Goal: Task Accomplishment & Management: Complete application form

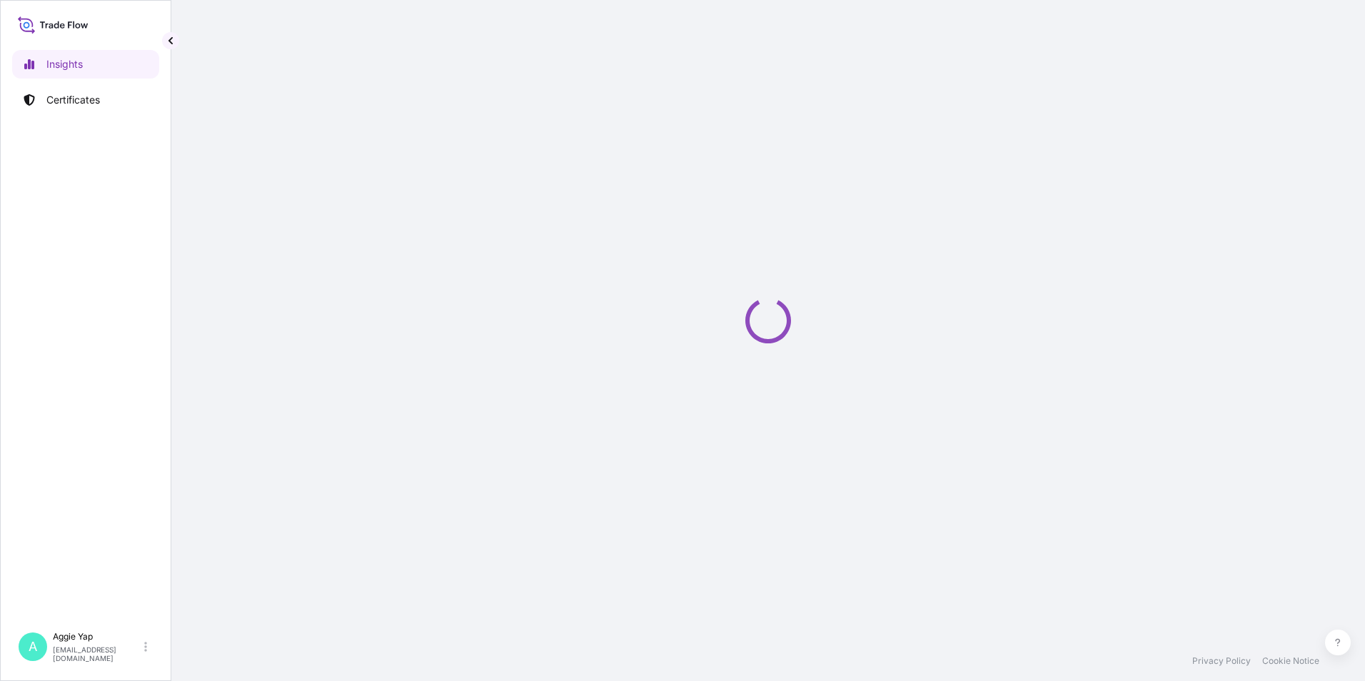
select select "2025"
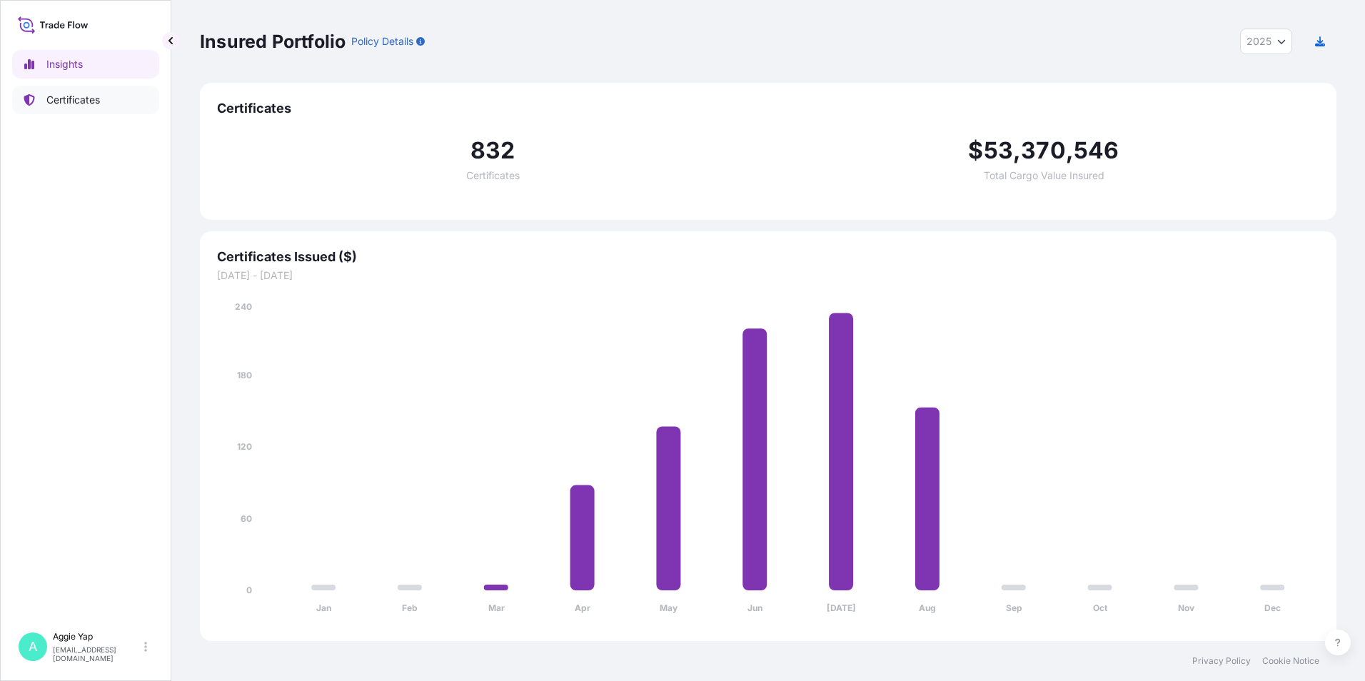
click at [110, 100] on link "Certificates" at bounding box center [85, 100] width 147 height 29
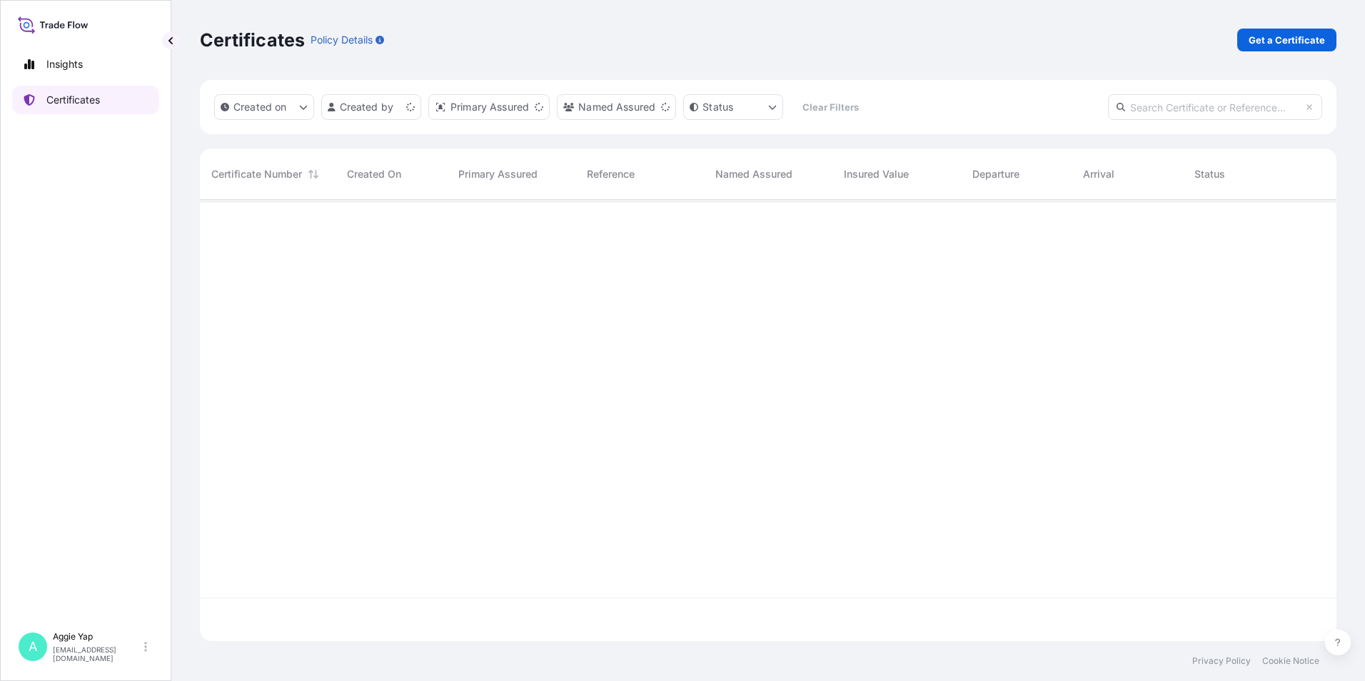
scroll to position [438, 1126]
click at [1302, 43] on p "Get a Certificate" at bounding box center [1286, 40] width 76 height 14
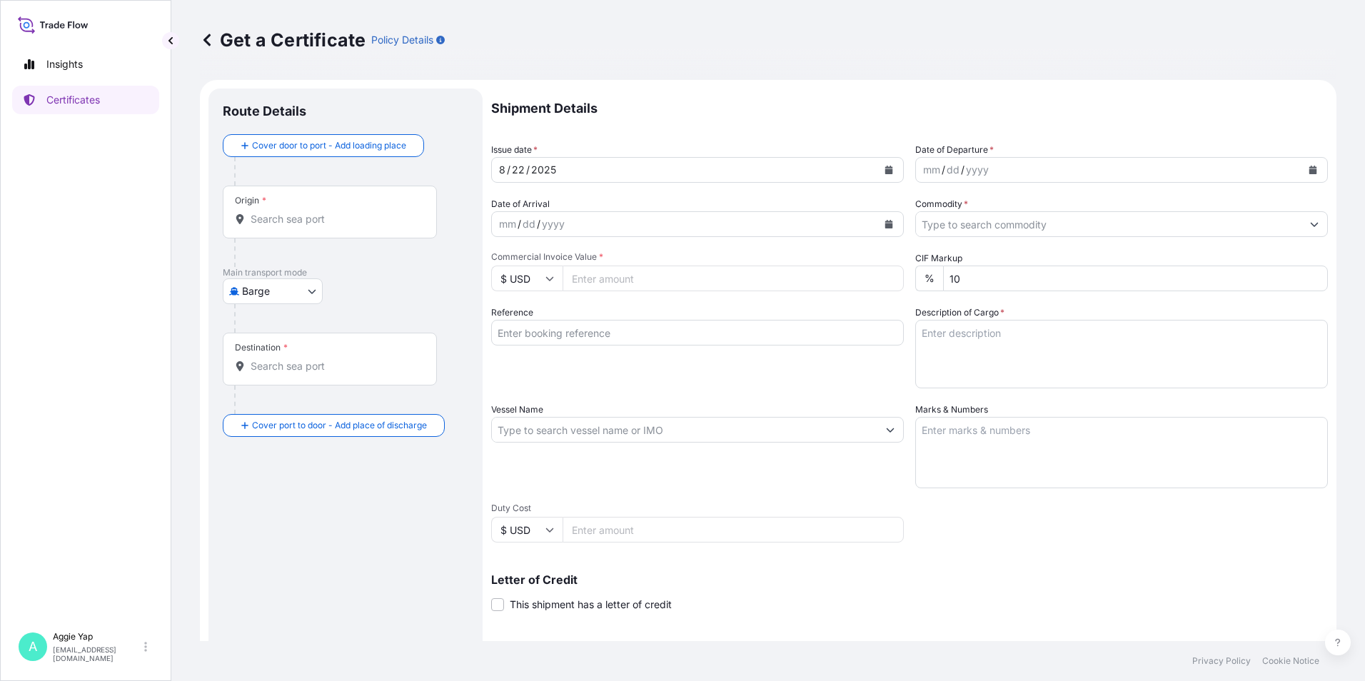
click at [260, 298] on body "Insights Certificates A [PERSON_NAME] [EMAIL_ADDRESS][DOMAIN_NAME] Get a Certif…" at bounding box center [682, 340] width 1365 height 681
click at [283, 393] on div "Ocean Vessel" at bounding box center [273, 406] width 91 height 26
select select "Ocean Vessel"
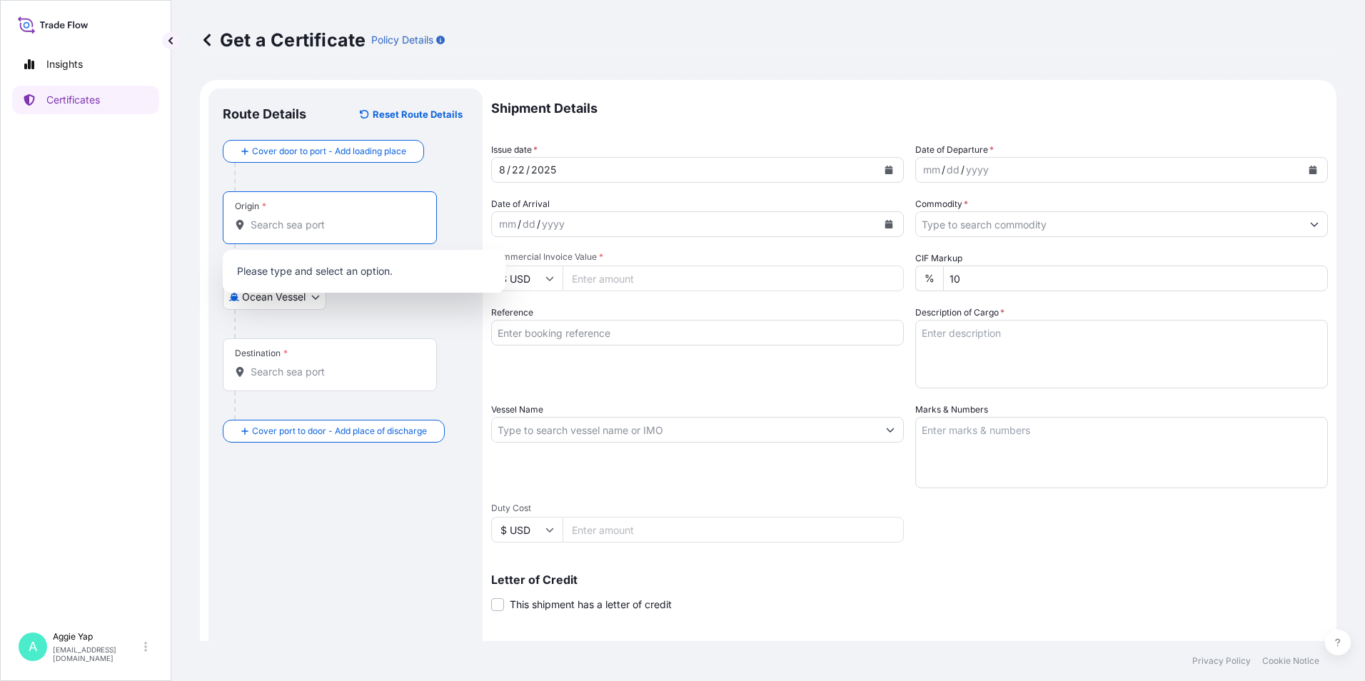
click at [317, 231] on input "Origin *" at bounding box center [335, 225] width 168 height 14
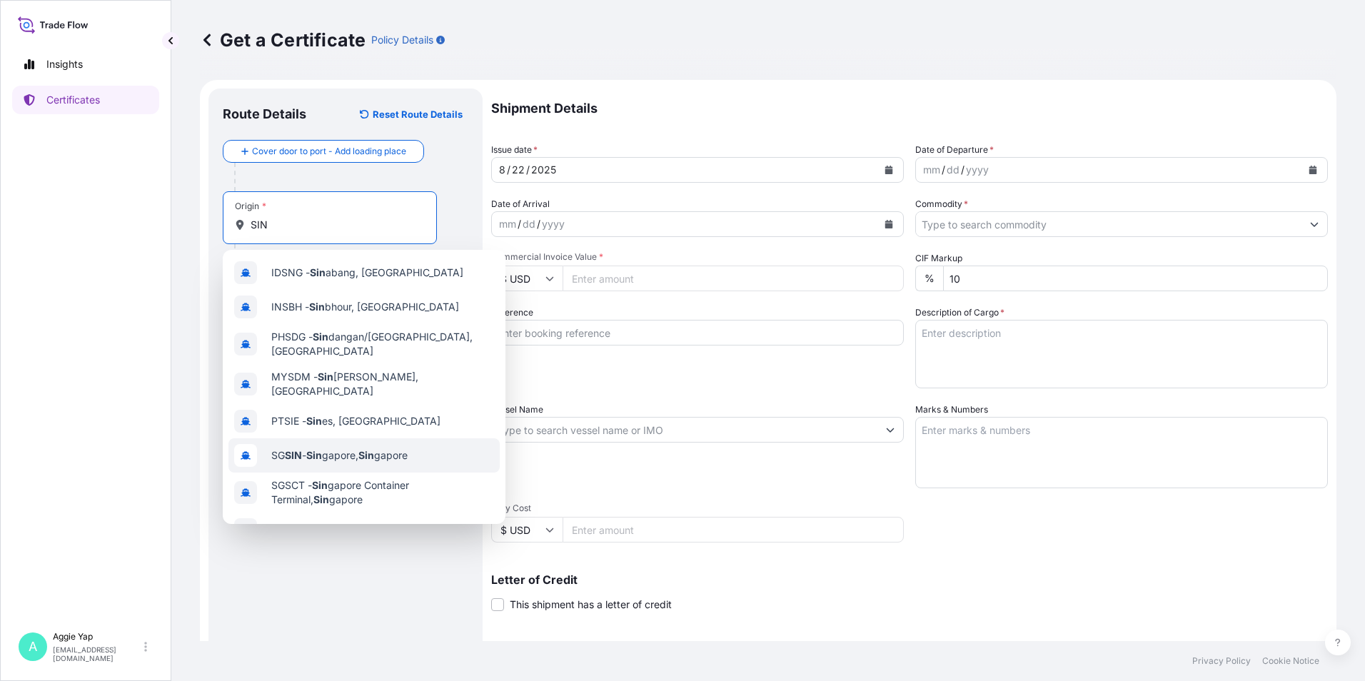
click at [355, 448] on span "SG SIN - Sin gapore, Sin gapore" at bounding box center [339, 455] width 136 height 14
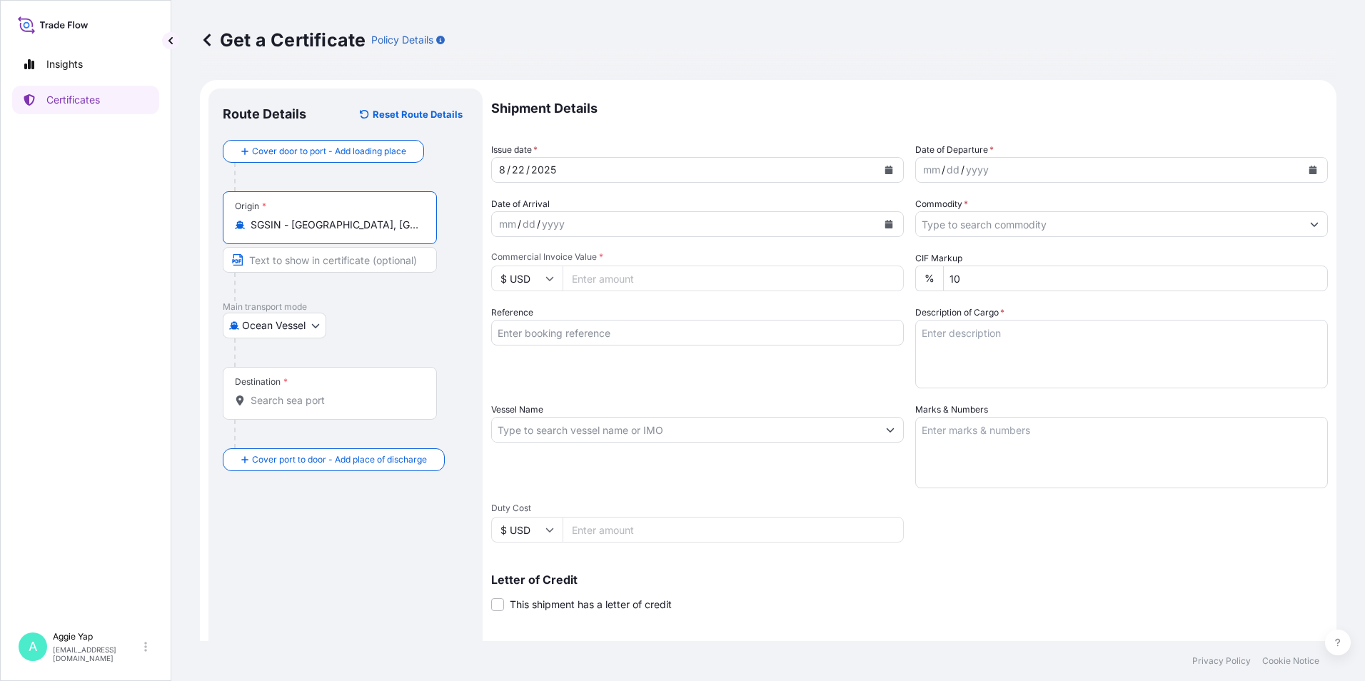
type input "SGSIN - [GEOGRAPHIC_DATA], [GEOGRAPHIC_DATA]"
click at [318, 414] on div "Destination *" at bounding box center [330, 393] width 214 height 53
click at [318, 408] on input "Destination *" at bounding box center [335, 400] width 168 height 14
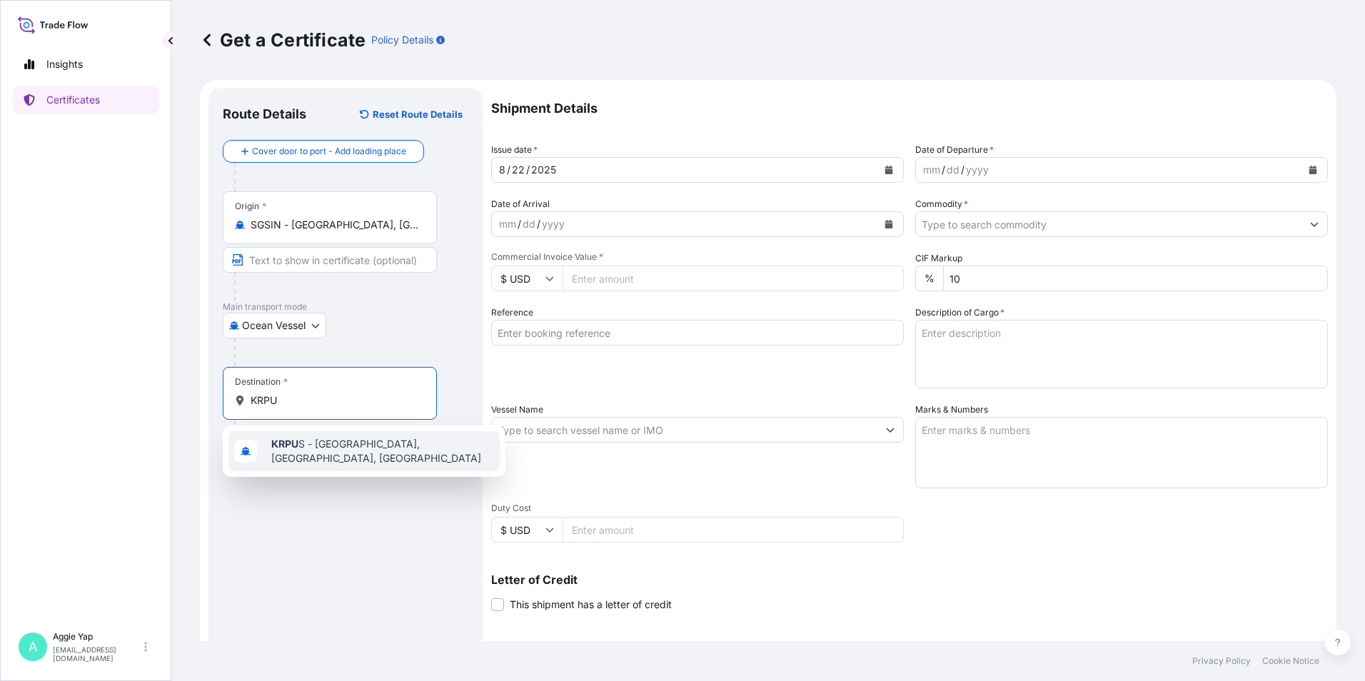
click at [323, 450] on span "KRPU S - Busan, [GEOGRAPHIC_DATA], [GEOGRAPHIC_DATA]" at bounding box center [382, 451] width 223 height 29
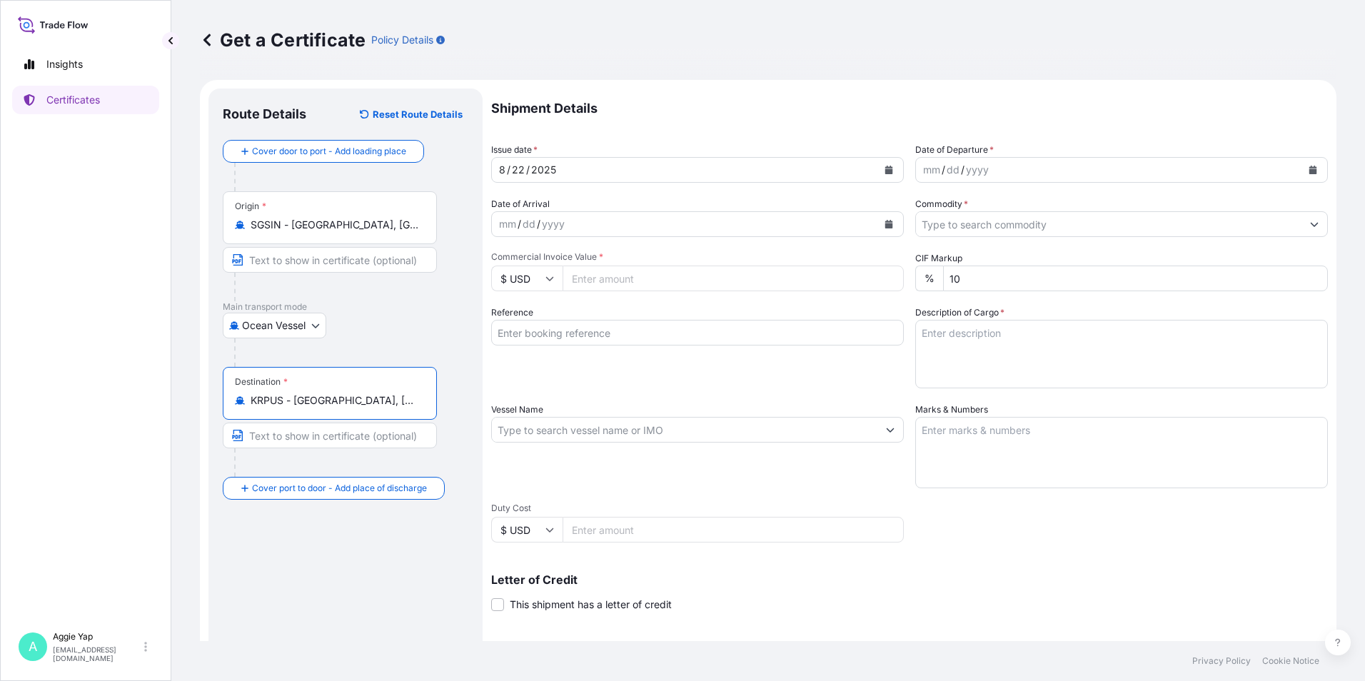
type input "KRPUS - [GEOGRAPHIC_DATA], [GEOGRAPHIC_DATA], [GEOGRAPHIC_DATA]"
click at [882, 175] on button "Calendar" at bounding box center [888, 169] width 23 height 23
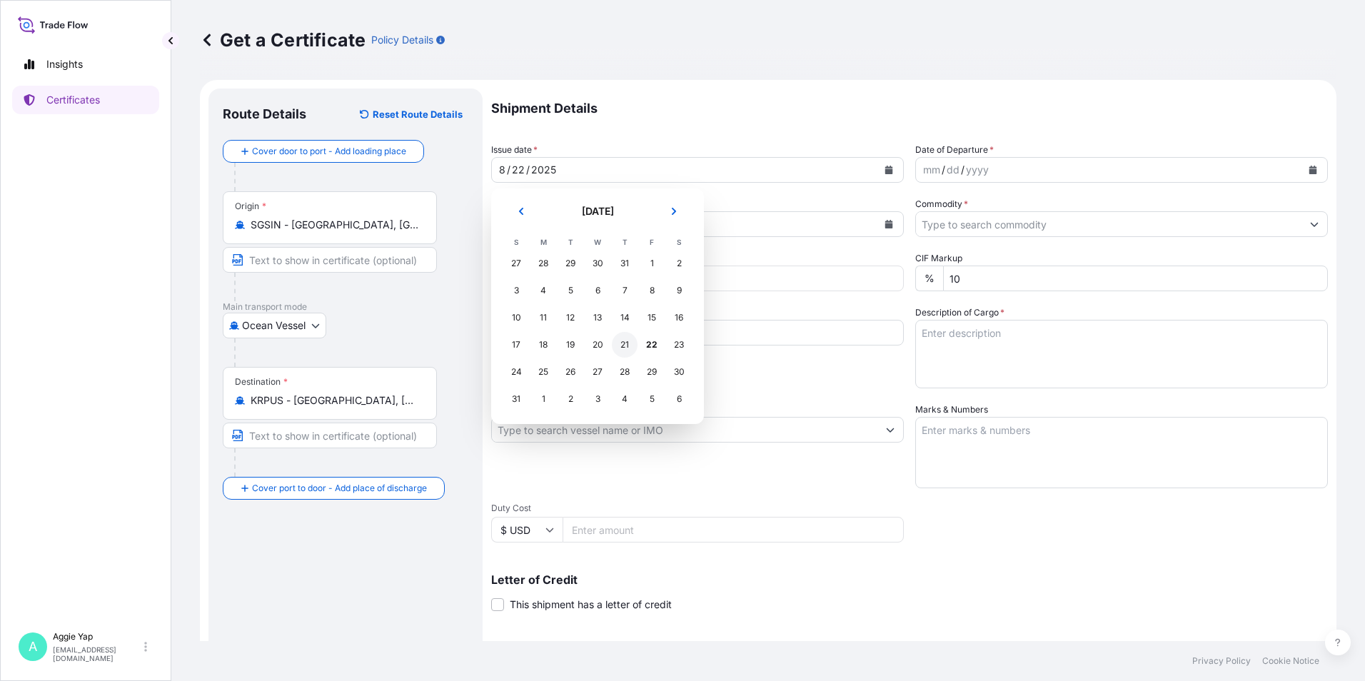
click at [630, 345] on div "21" at bounding box center [625, 345] width 26 height 26
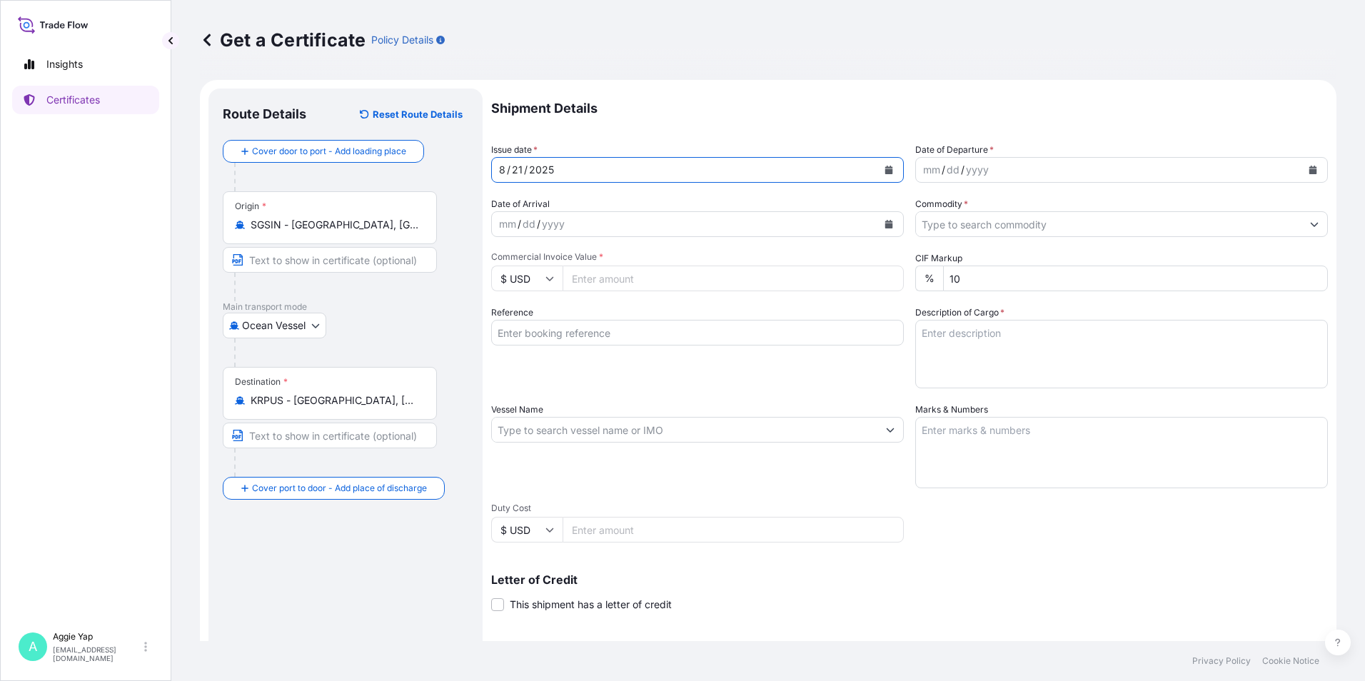
click at [1309, 167] on icon "Calendar" at bounding box center [1313, 170] width 8 height 9
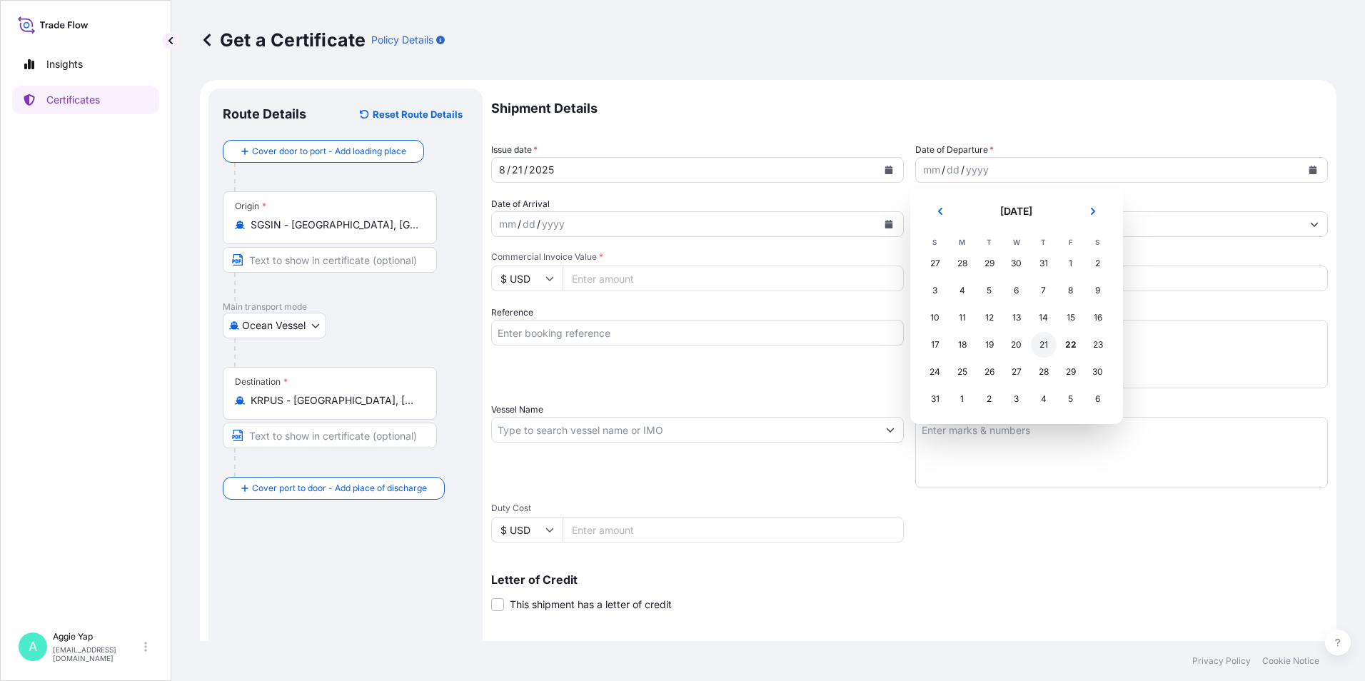
click at [1048, 348] on div "21" at bounding box center [1044, 345] width 26 height 26
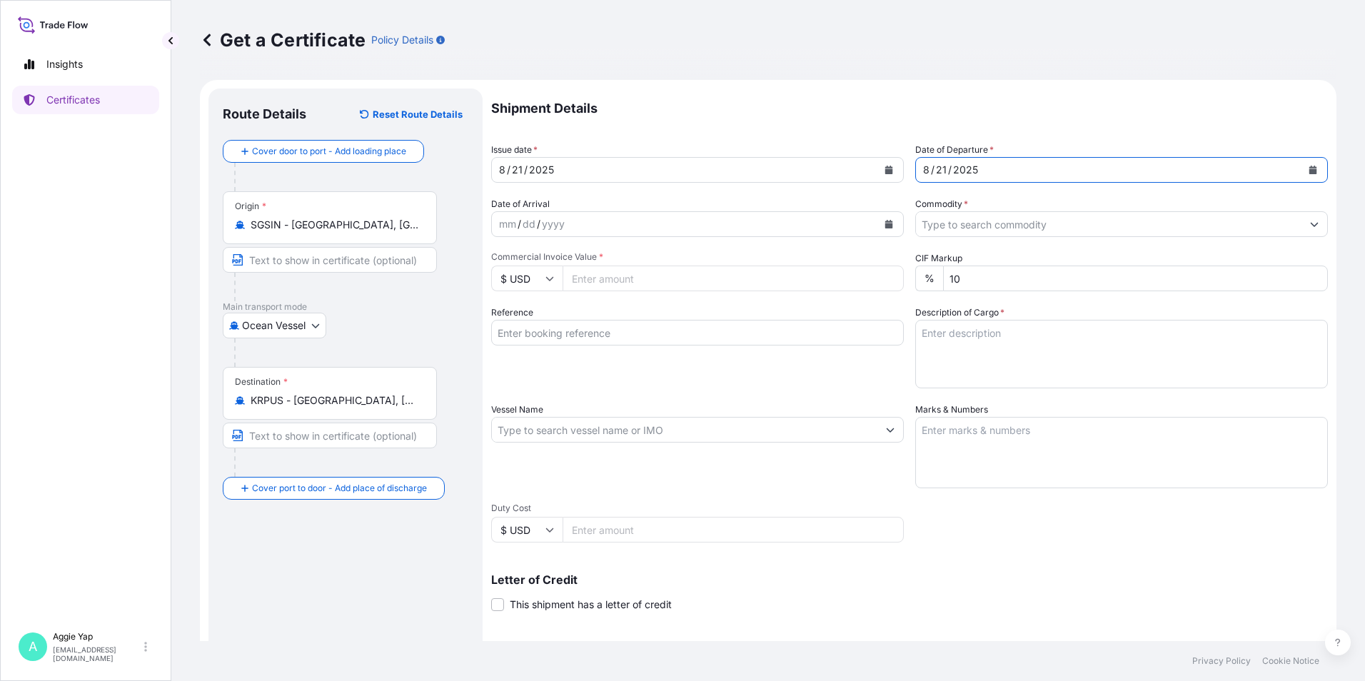
click at [974, 214] on input "Commodity *" at bounding box center [1108, 224] width 385 height 26
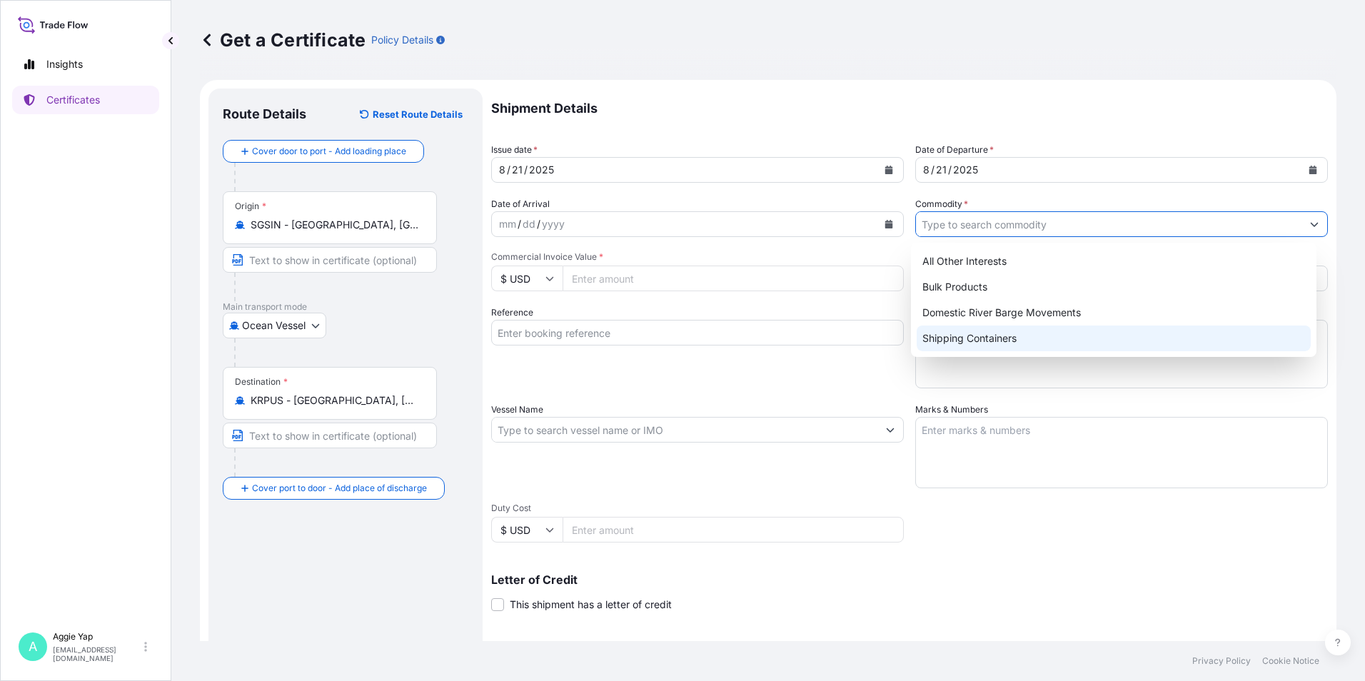
click at [967, 344] on div "Shipping Containers" at bounding box center [1114, 338] width 395 height 26
type input "Shipping Containers"
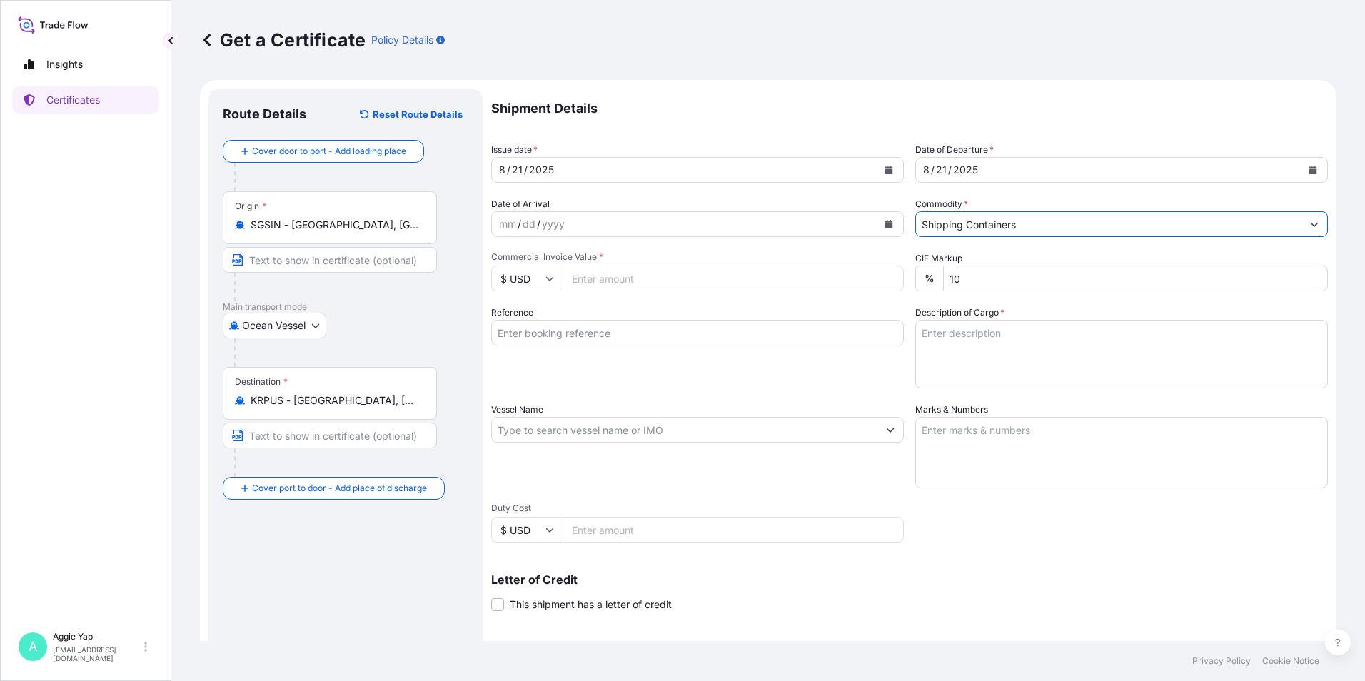
click at [672, 286] on input "Commercial Invoice Value *" at bounding box center [732, 279] width 341 height 26
type input "66225.60"
click at [631, 330] on input "Reference" at bounding box center [697, 333] width 413 height 26
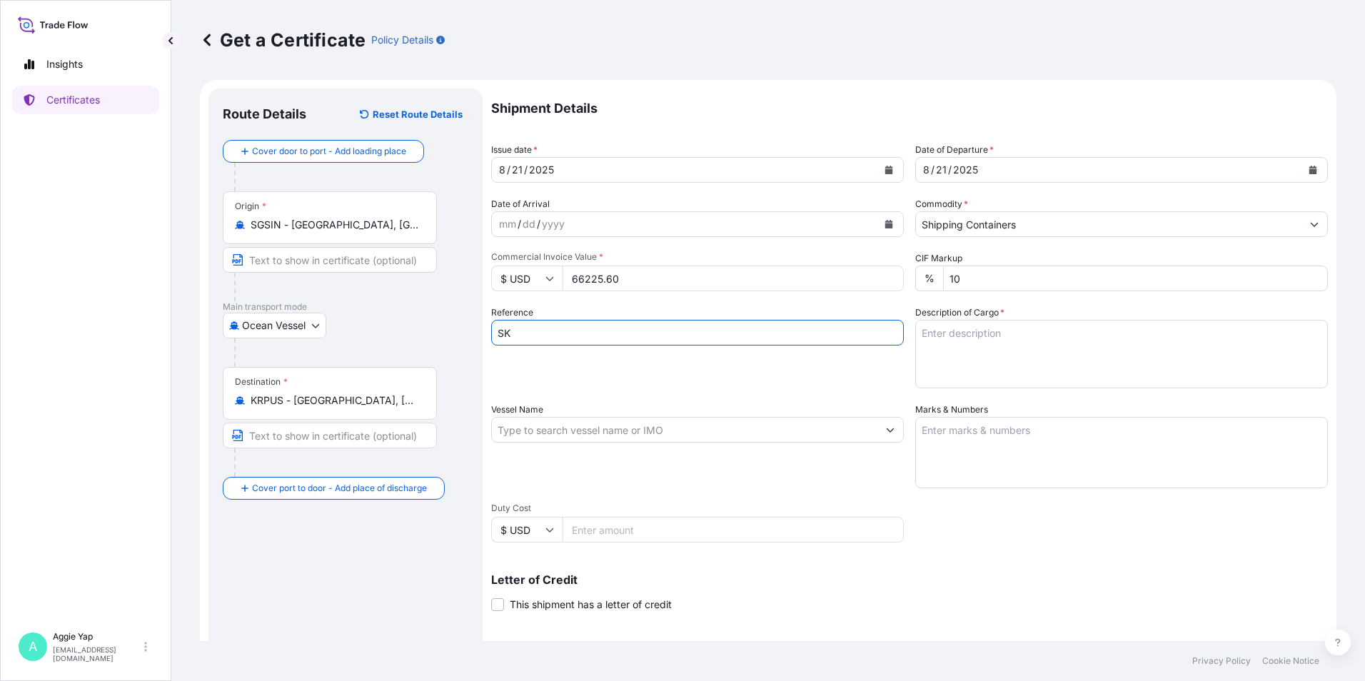
type input "SK ENMOVE CO LTD"
click at [596, 440] on input "Vessel Name" at bounding box center [684, 430] width 385 height 26
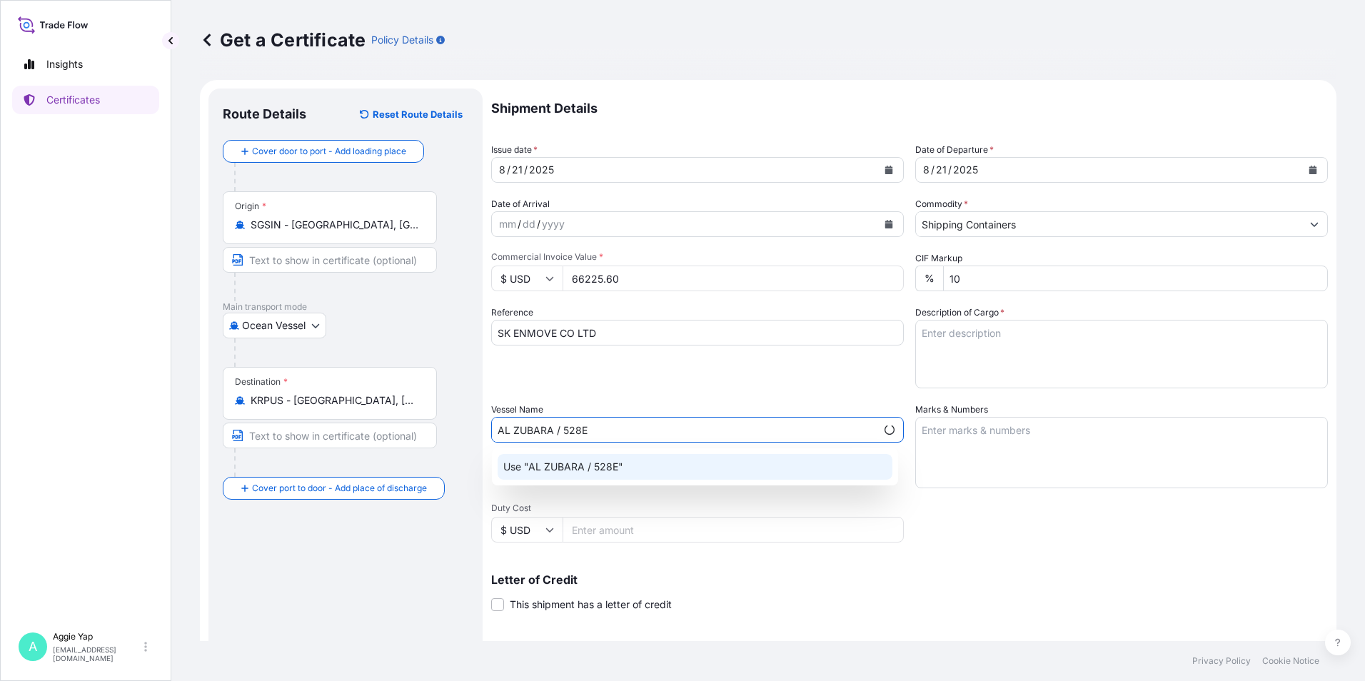
click at [618, 478] on div "Use "AL ZUBARA / 528E"" at bounding box center [695, 467] width 395 height 26
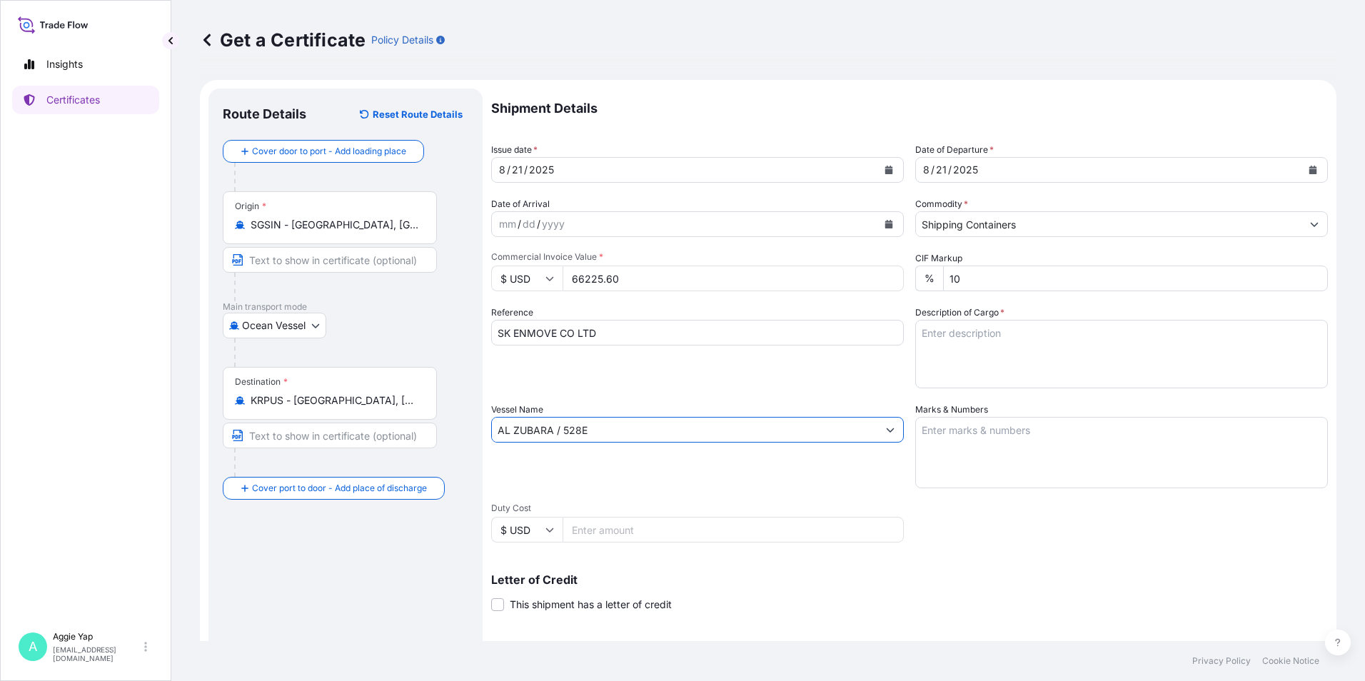
type input "AL ZUBARA / 528E"
click at [947, 433] on textarea "Marks & Numbers" at bounding box center [1121, 452] width 413 height 71
type textarea "AS PER BILL OF LADING"
click at [995, 360] on textarea "Description of Cargo *" at bounding box center [1121, 354] width 413 height 69
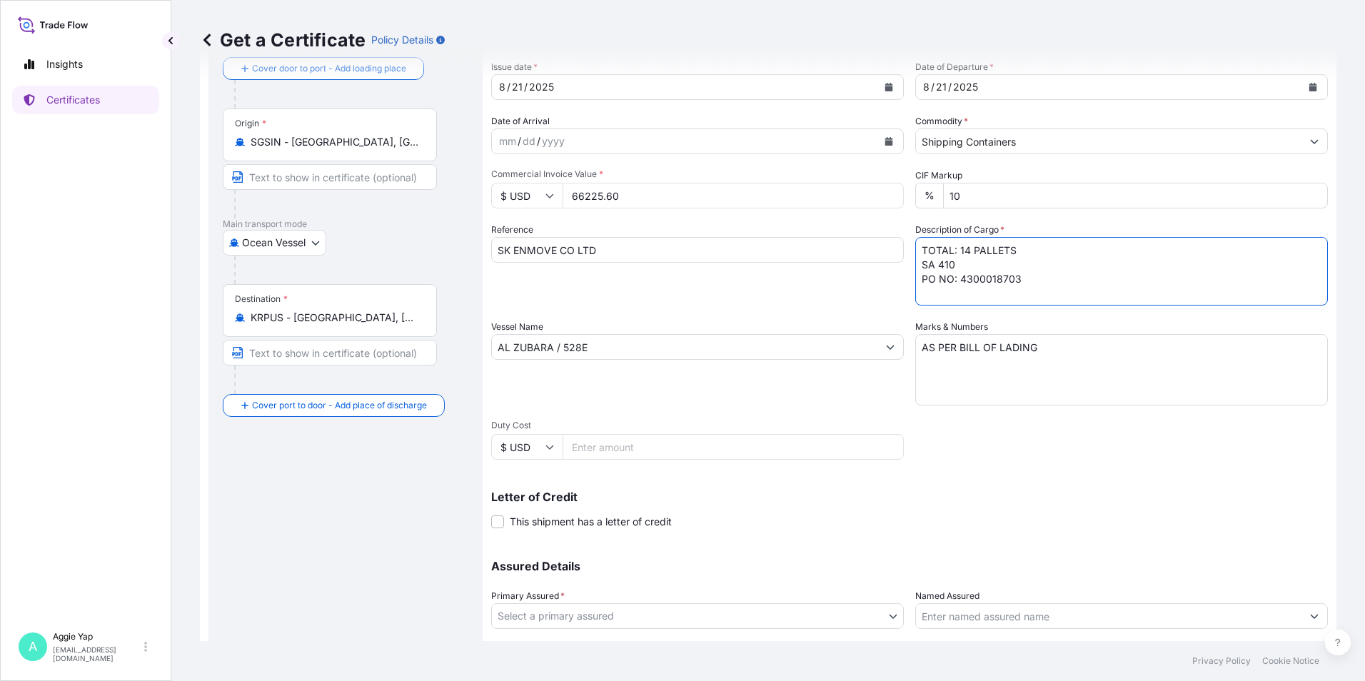
scroll to position [176, 0]
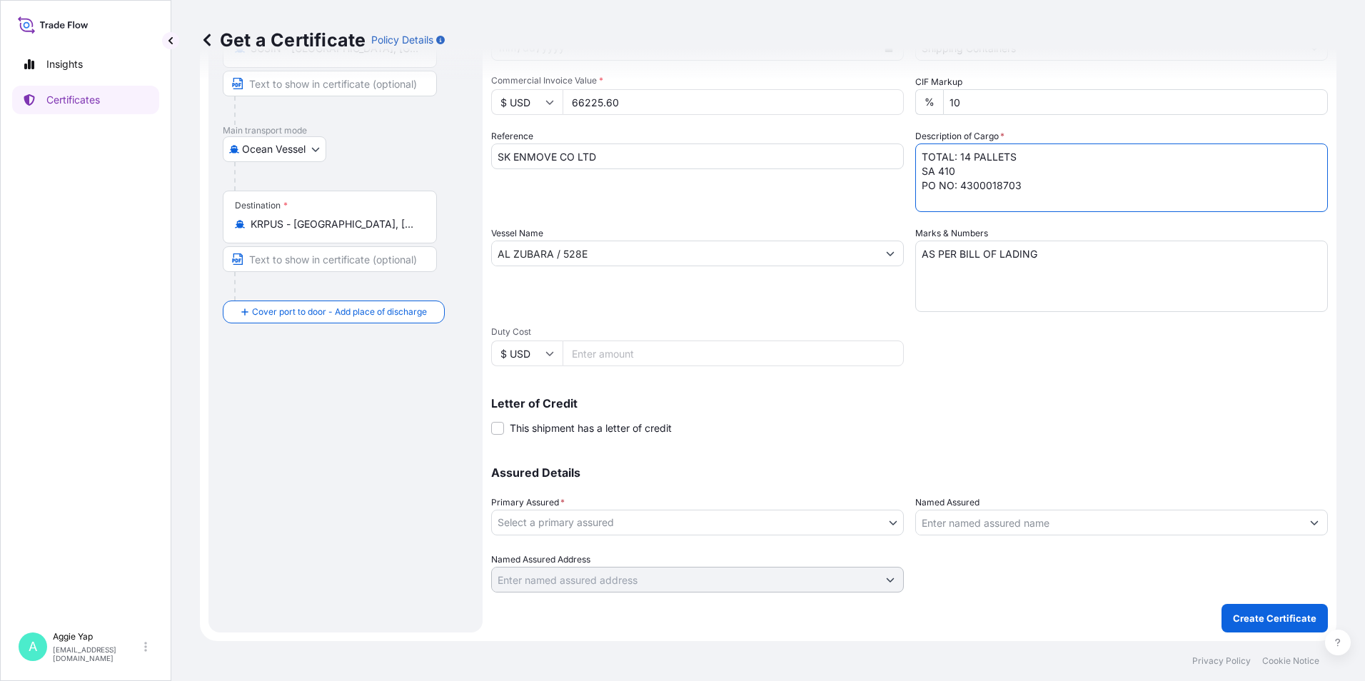
type textarea "TOTAL: 14 PALLETS SA 410 PO NO: 4300018703"
click at [603, 520] on body "Insights Certificates A [PERSON_NAME] [EMAIL_ADDRESS][DOMAIN_NAME] Get a Certif…" at bounding box center [682, 340] width 1365 height 681
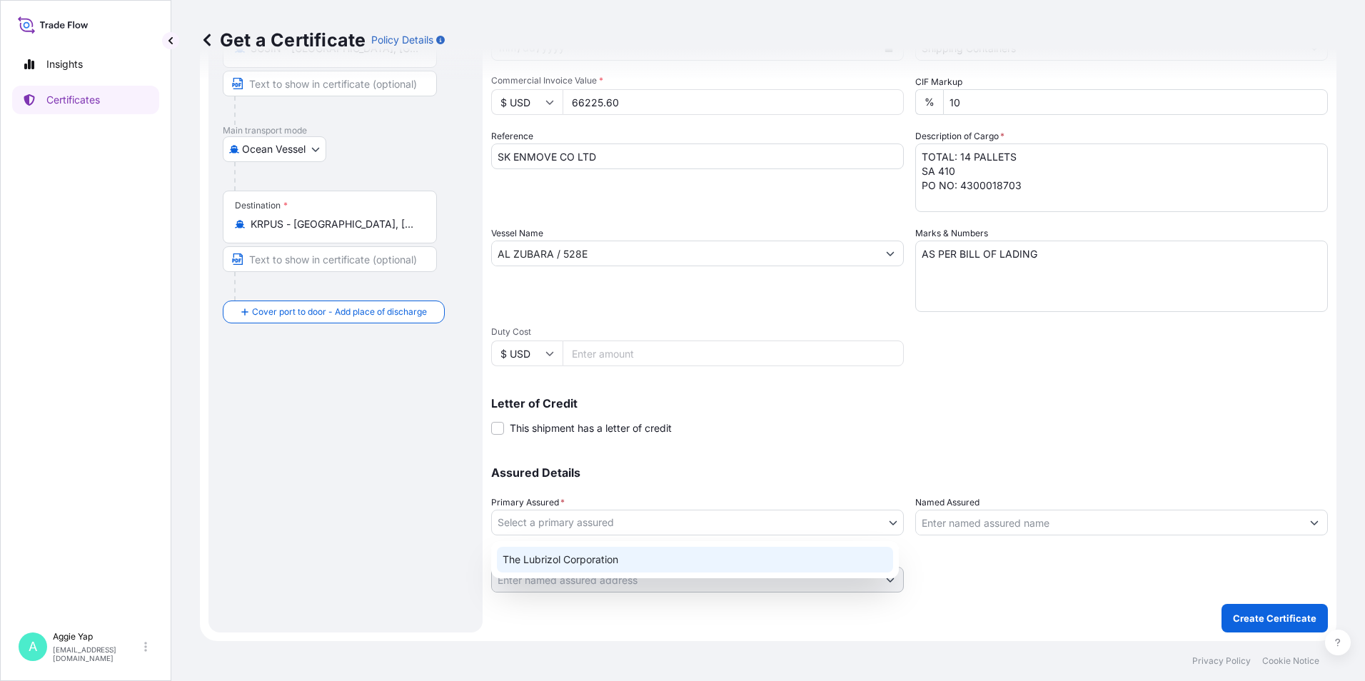
click at [592, 550] on div "The Lubrizol Corporation" at bounding box center [695, 560] width 396 height 26
select select "31566"
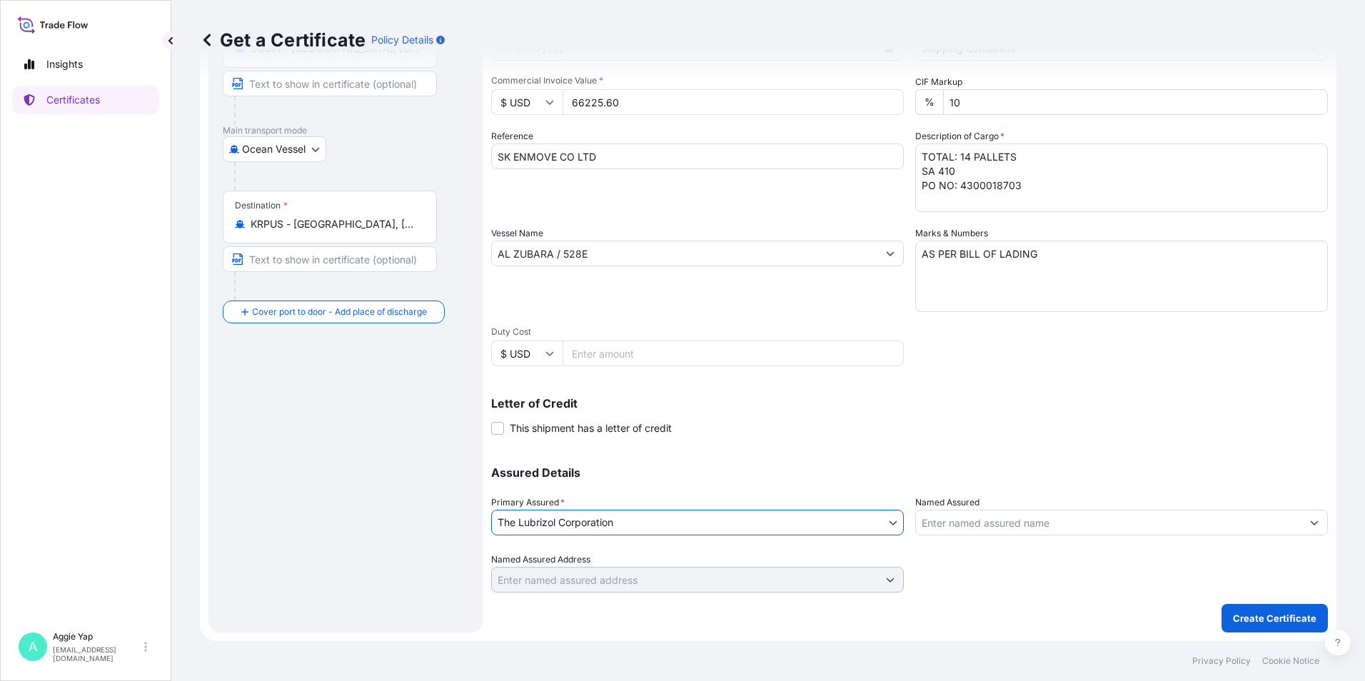
click at [951, 515] on input "Named Assured" at bounding box center [1108, 523] width 385 height 26
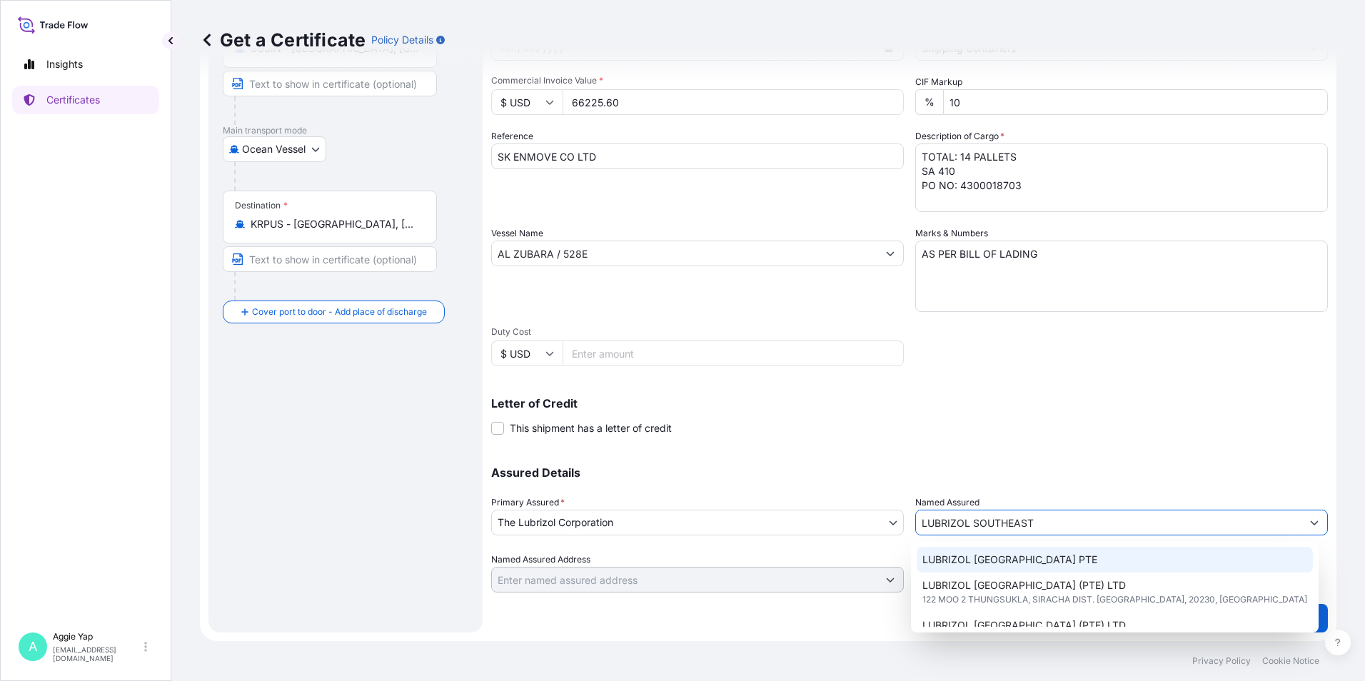
scroll to position [71, 0]
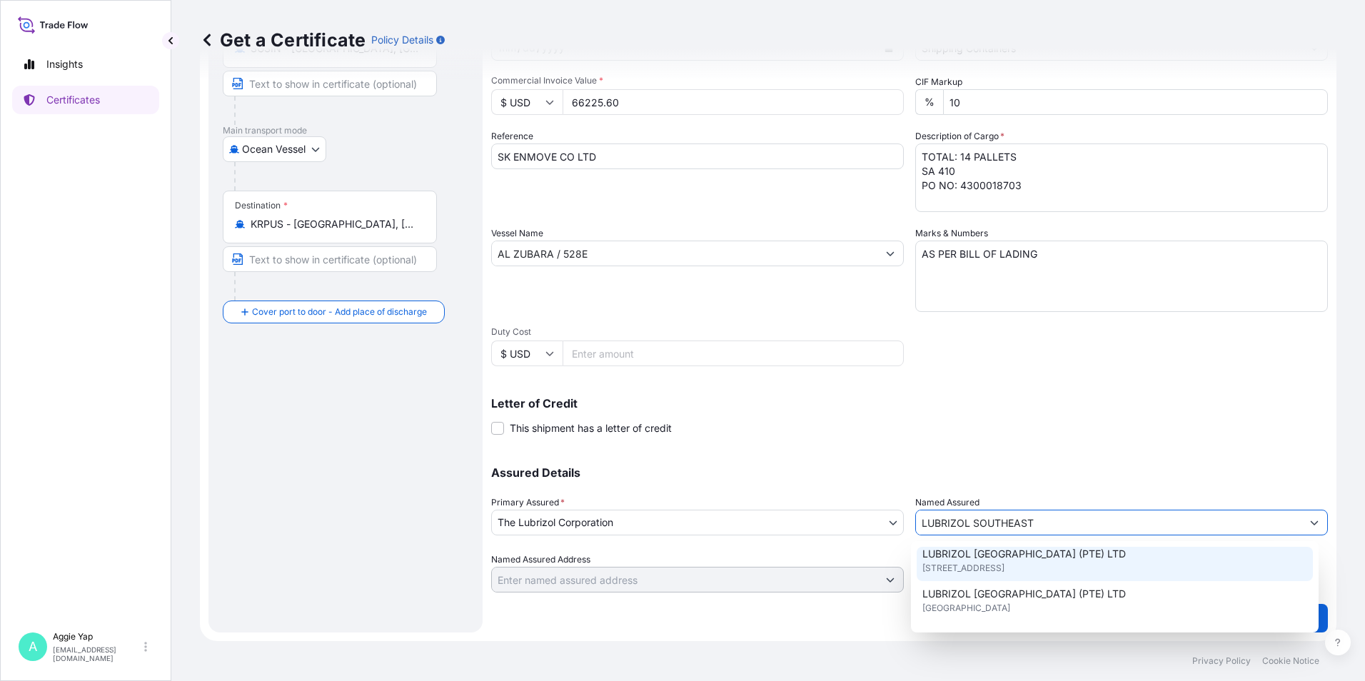
click at [1004, 565] on span "[STREET_ADDRESS]" at bounding box center [963, 568] width 82 height 14
type input "LUBRIZOL [GEOGRAPHIC_DATA] (PTE) LTD"
type input "[STREET_ADDRESS]"
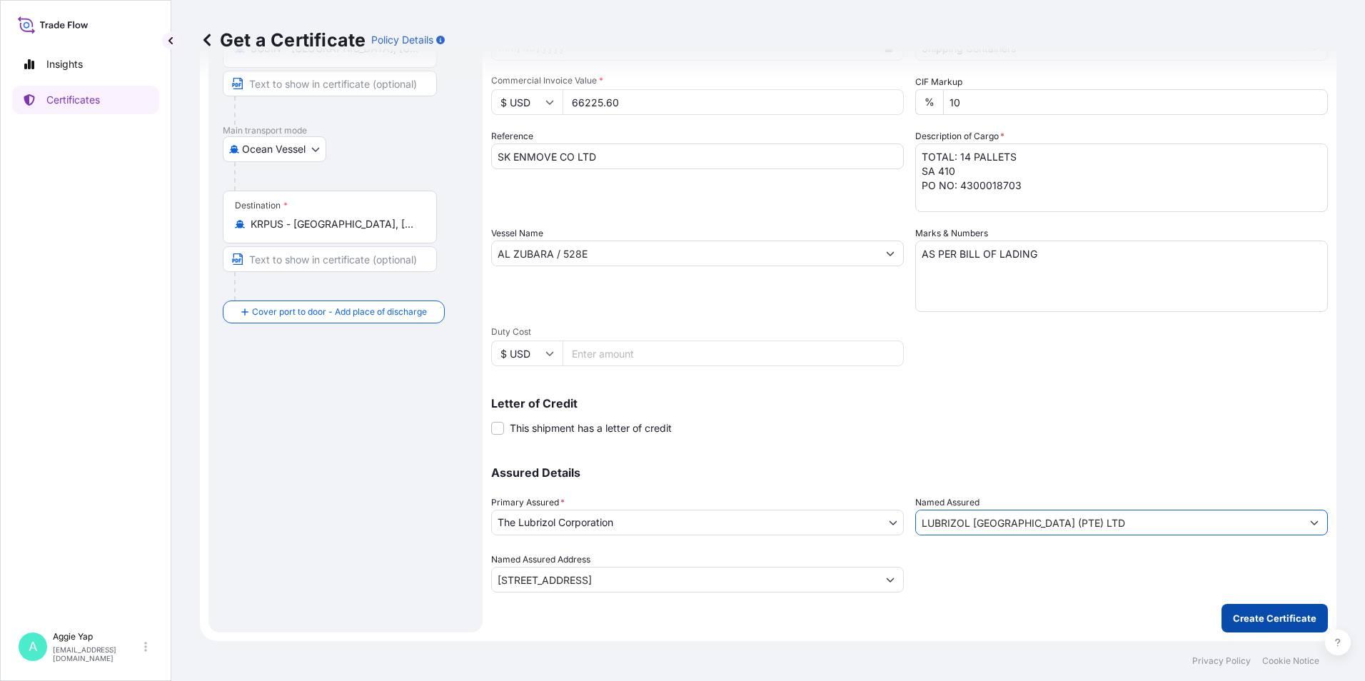
type input "LUBRIZOL [GEOGRAPHIC_DATA] (PTE) LTD"
click at [1240, 616] on p "Create Certificate" at bounding box center [1275, 618] width 84 height 14
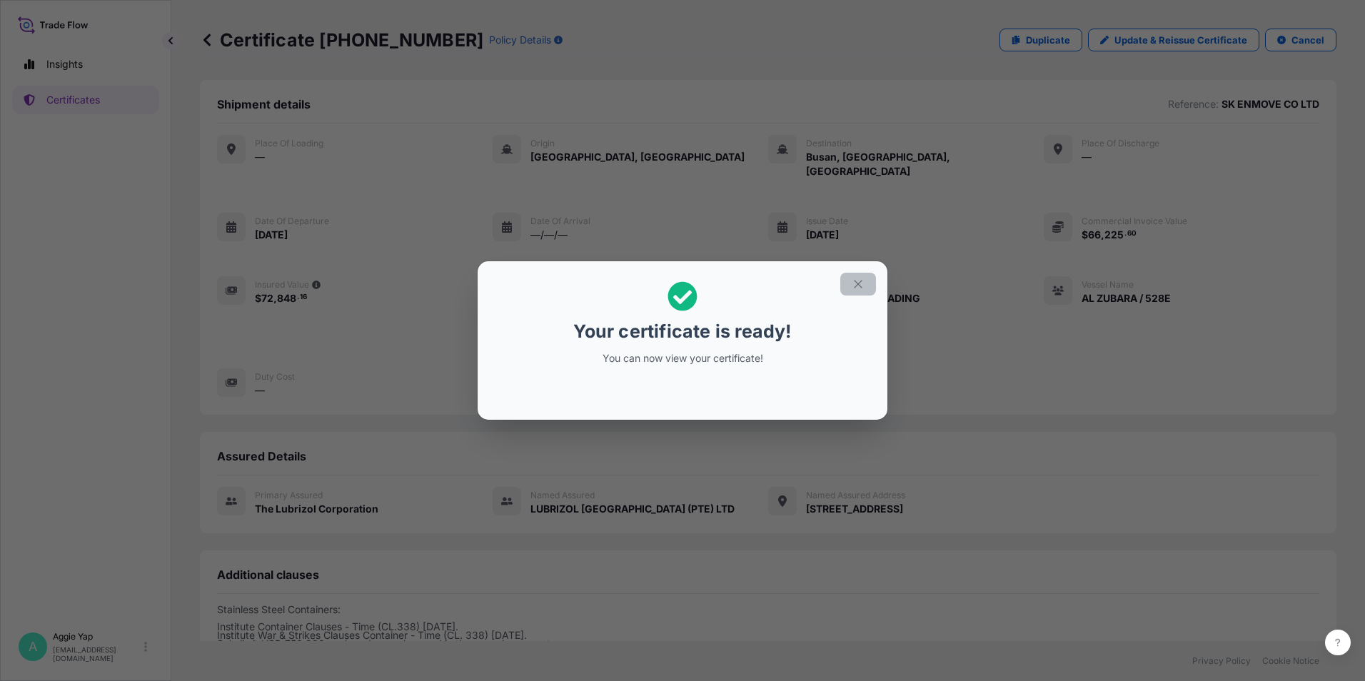
click at [852, 280] on icon "button" at bounding box center [858, 284] width 13 height 13
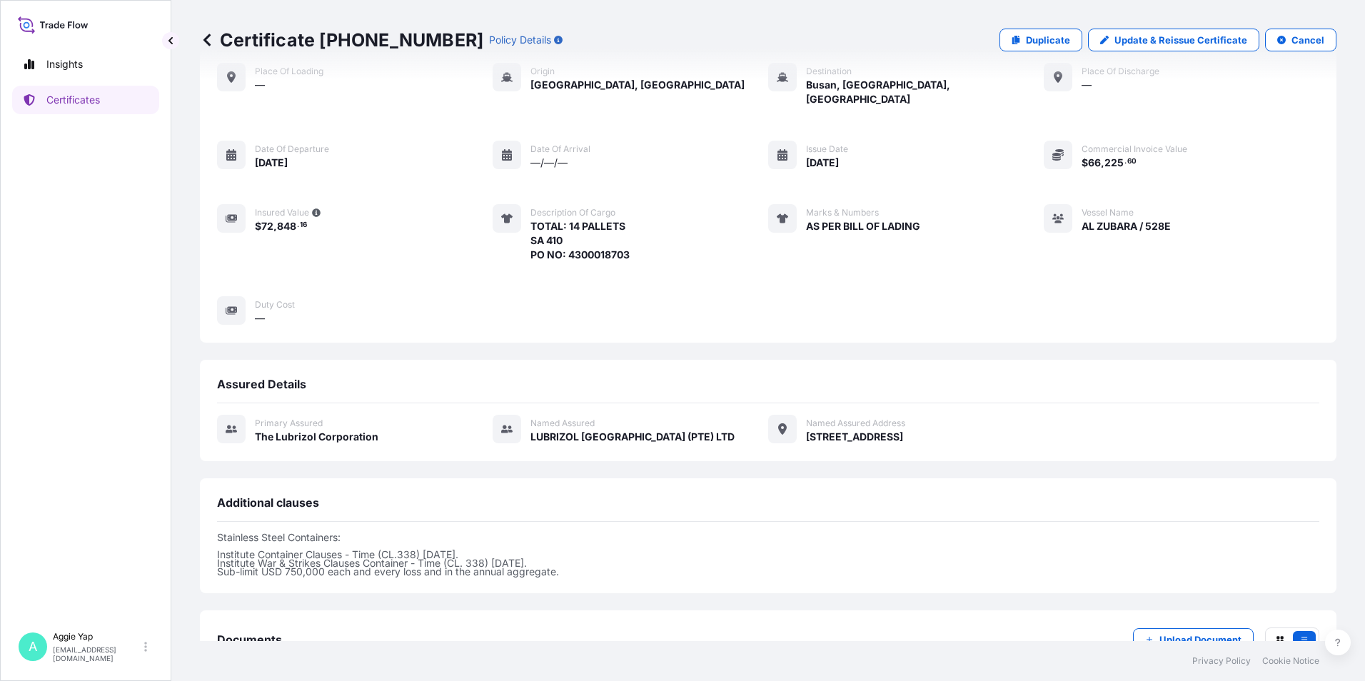
scroll to position [161, 0]
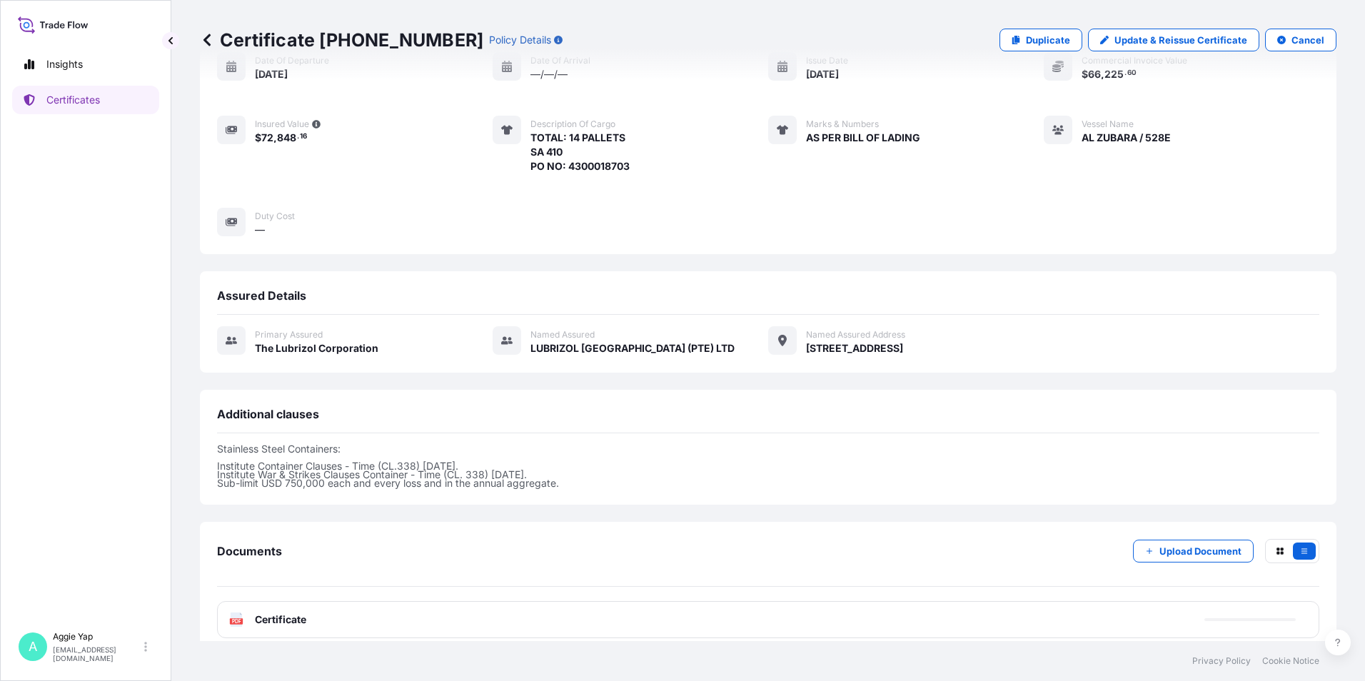
click at [283, 612] on span "Certificate" at bounding box center [280, 619] width 51 height 14
click at [397, 614] on div "PDF Certificate" at bounding box center [768, 619] width 1102 height 37
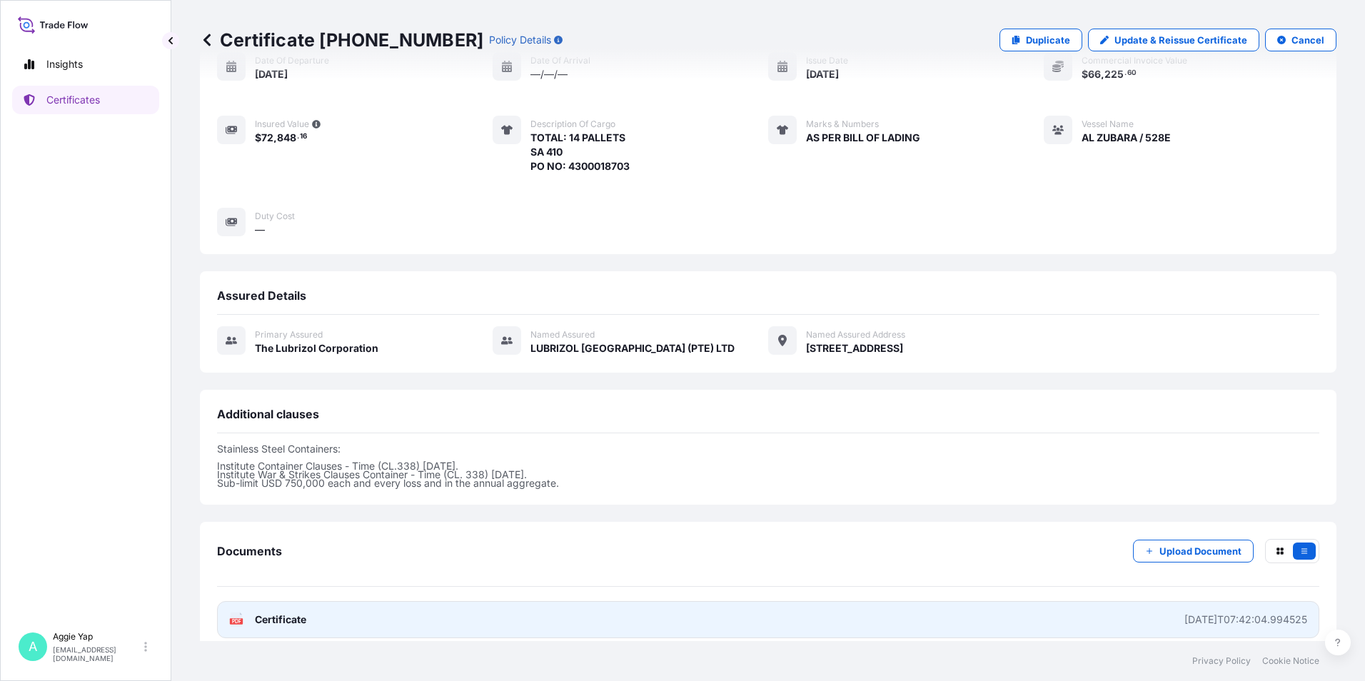
click at [399, 613] on link "PDF Certificate [DATE]T07:42:04.994525" at bounding box center [768, 619] width 1102 height 37
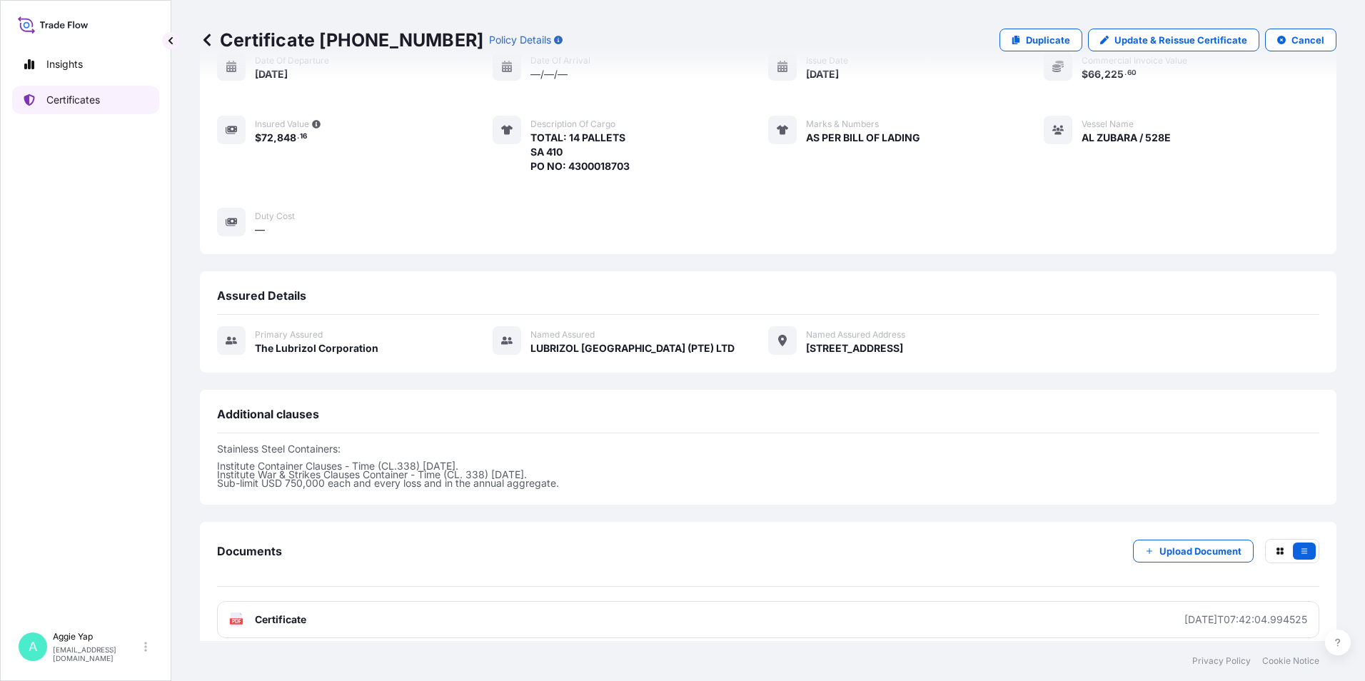
click at [103, 101] on link "Certificates" at bounding box center [85, 100] width 147 height 29
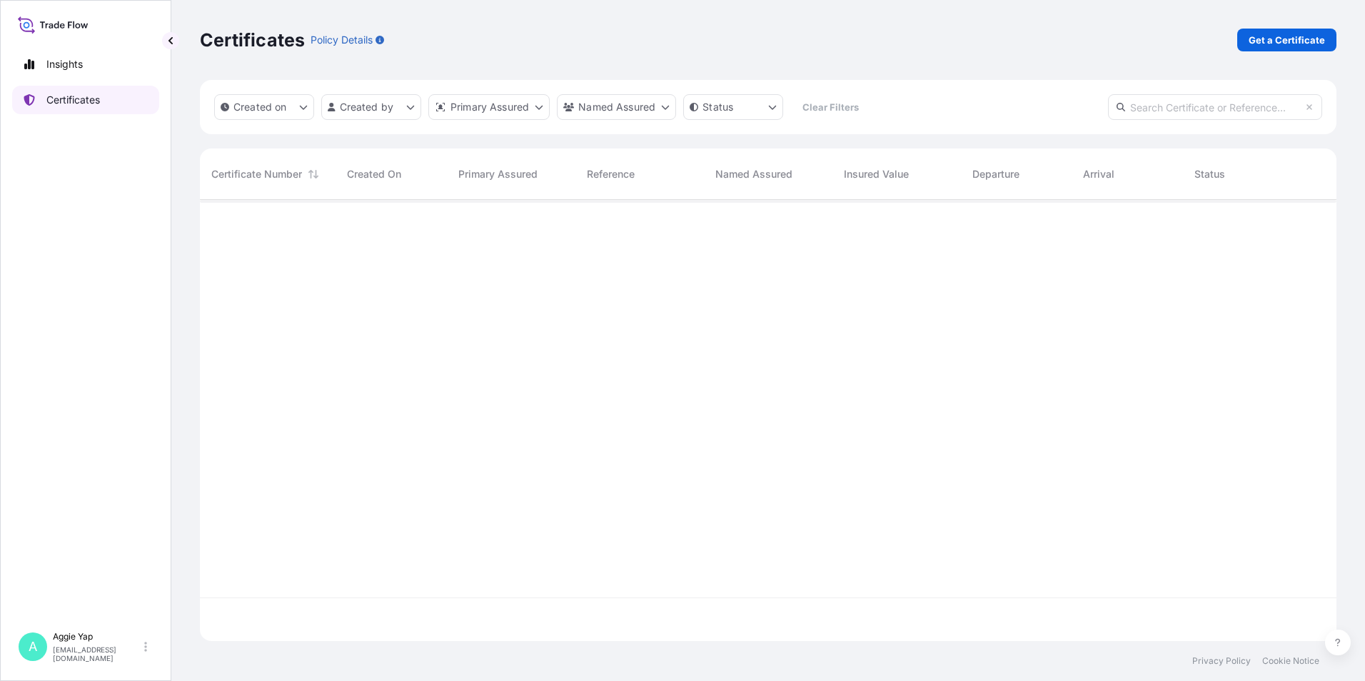
scroll to position [438, 1126]
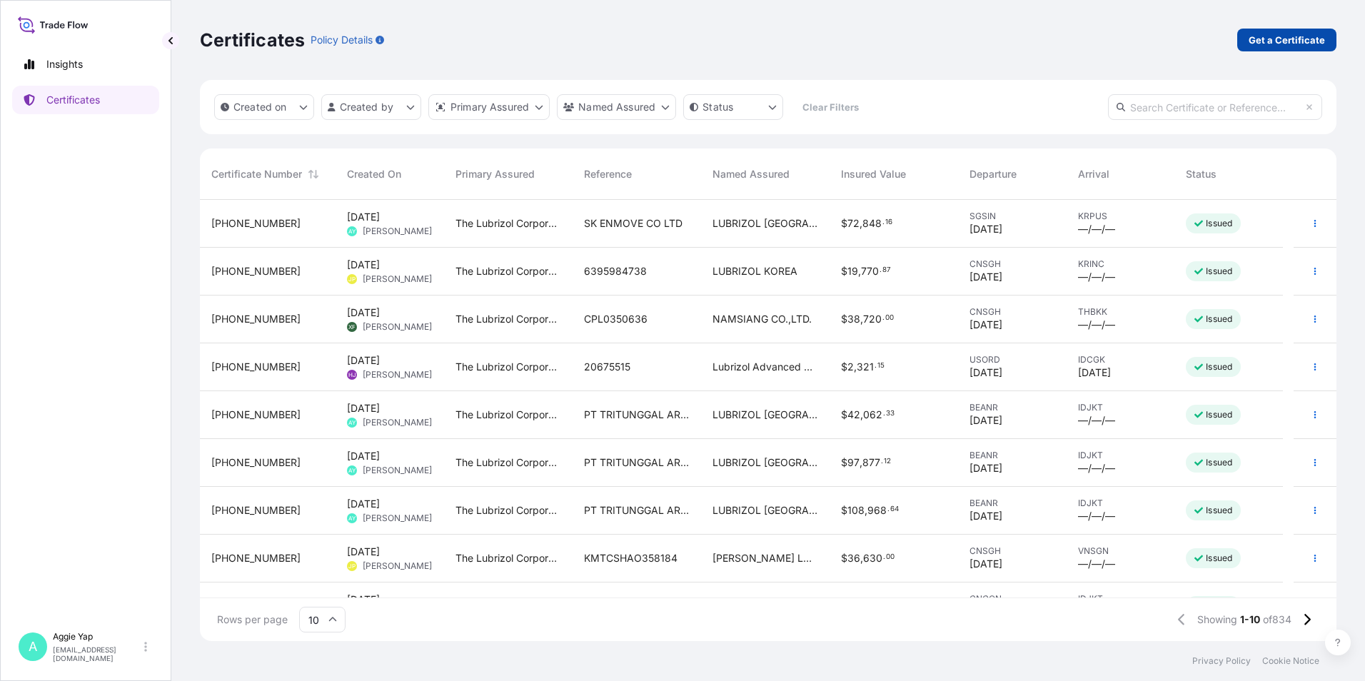
click at [1273, 34] on p "Get a Certificate" at bounding box center [1286, 40] width 76 height 14
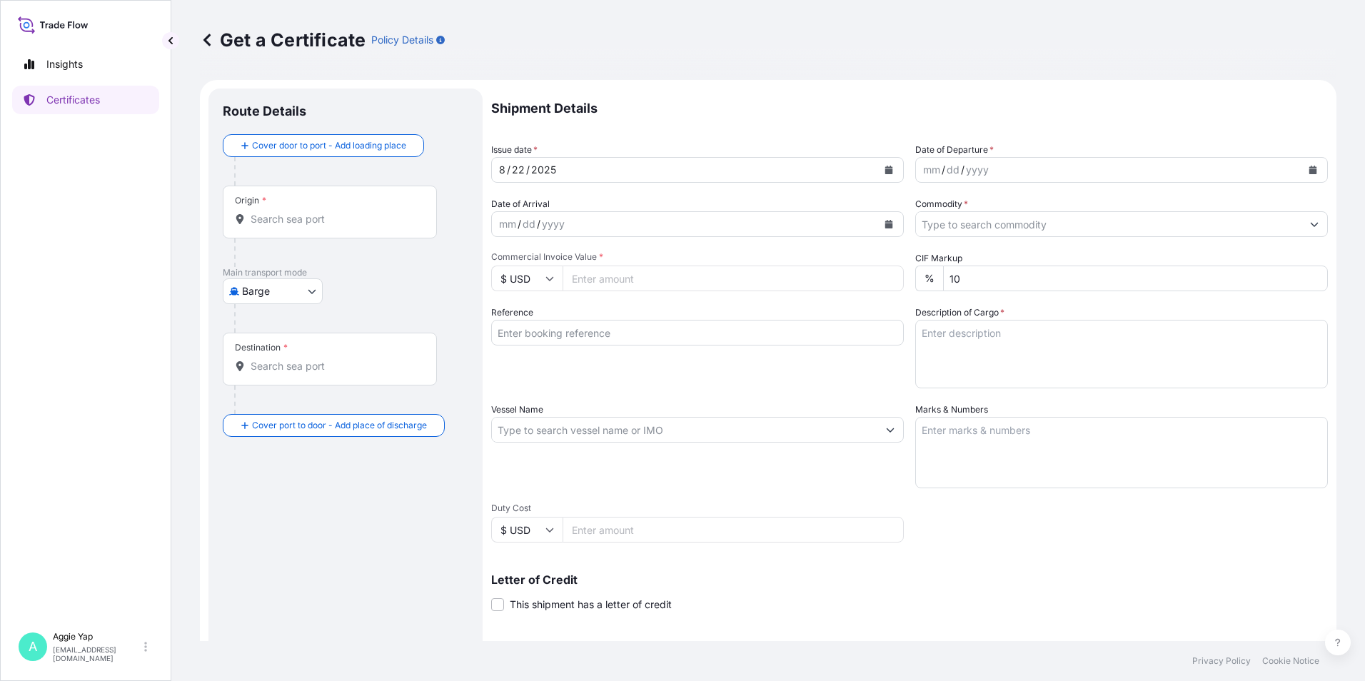
click at [271, 300] on body "Insights Certificates A [PERSON_NAME] [EMAIL_ADDRESS][DOMAIN_NAME] Get a Certif…" at bounding box center [682, 340] width 1365 height 681
click at [268, 410] on span "Ocean Vessel" at bounding box center [282, 405] width 64 height 14
select select "Ocean Vessel"
click at [371, 224] on input "Origin *" at bounding box center [335, 225] width 168 height 14
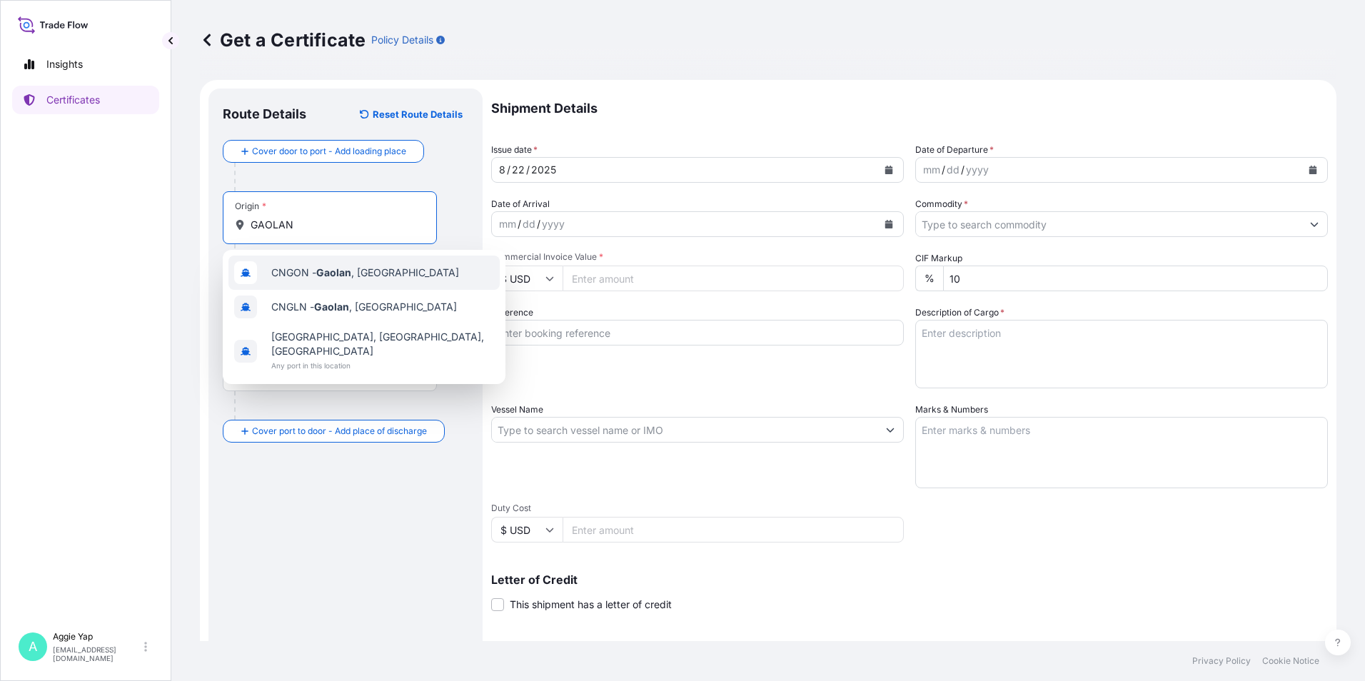
click at [335, 281] on div "CNGON - [GEOGRAPHIC_DATA] , [GEOGRAPHIC_DATA]" at bounding box center [363, 273] width 271 height 34
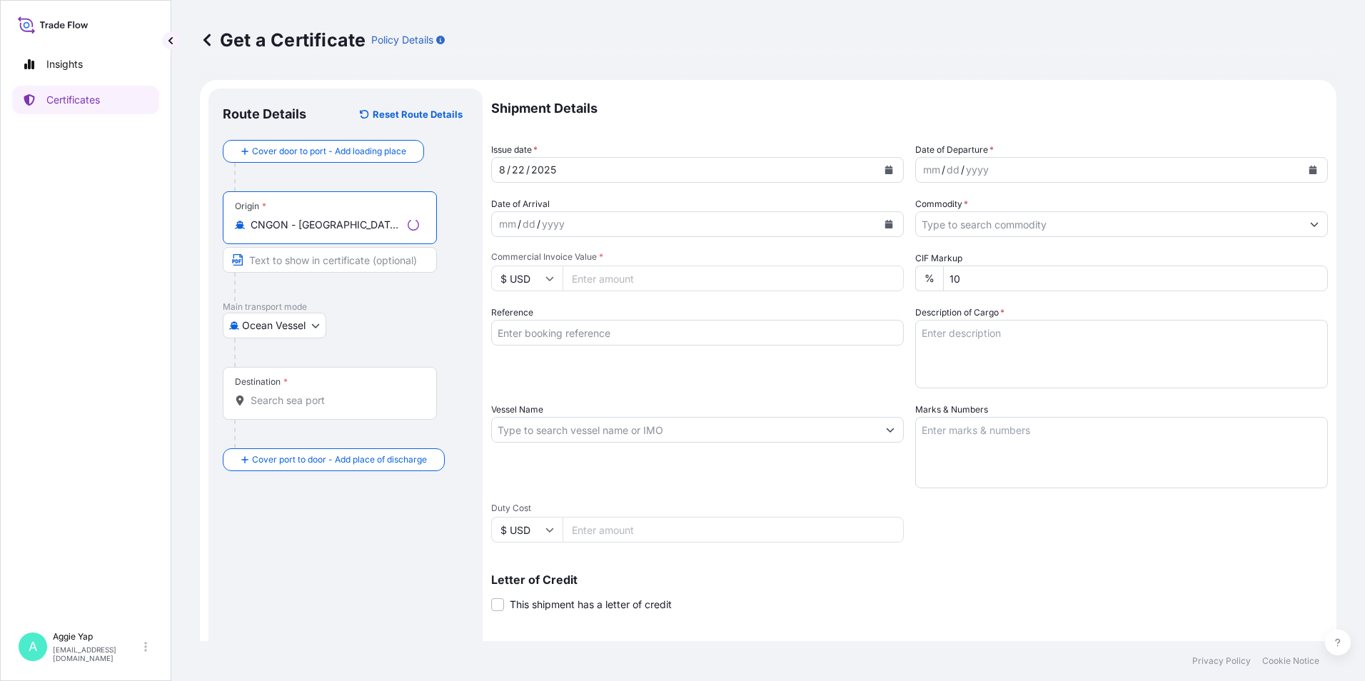
type input "CNGON - [GEOGRAPHIC_DATA], [GEOGRAPHIC_DATA]"
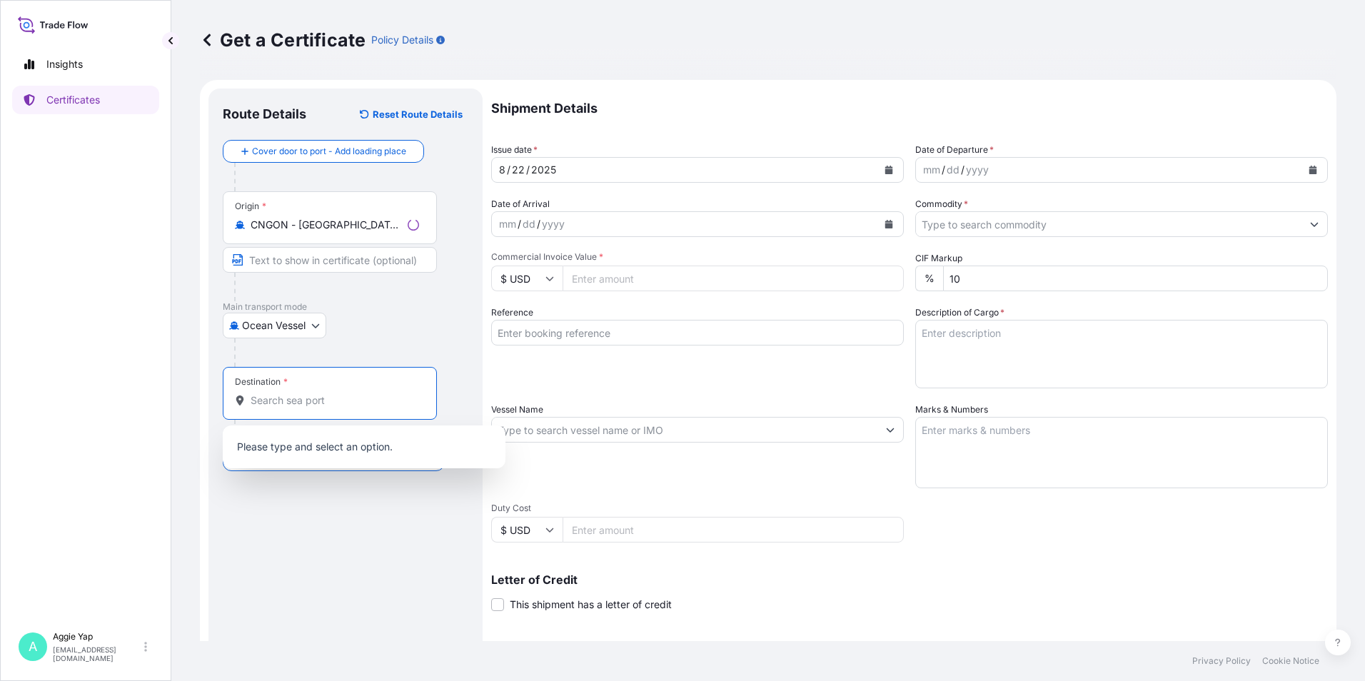
click at [281, 399] on input "Destination *" at bounding box center [335, 400] width 168 height 14
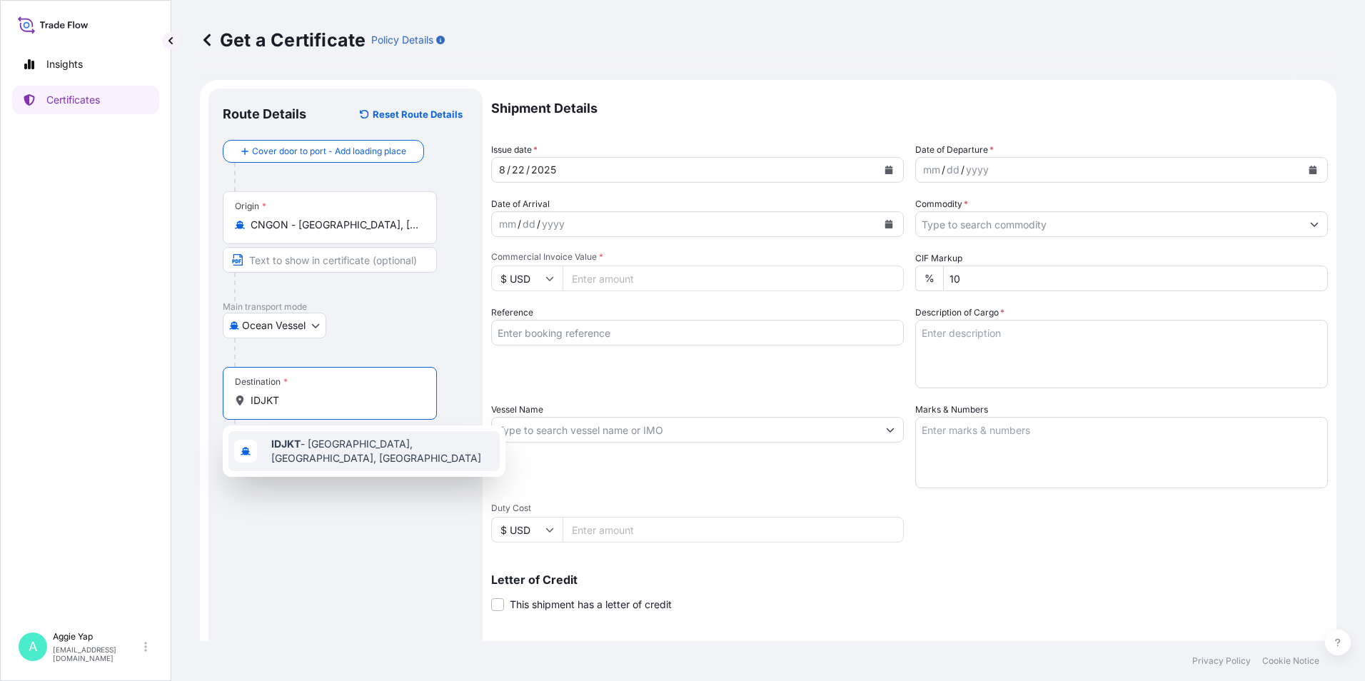
click at [313, 455] on span "IDJKT - [GEOGRAPHIC_DATA], [GEOGRAPHIC_DATA], [GEOGRAPHIC_DATA]" at bounding box center [382, 451] width 223 height 29
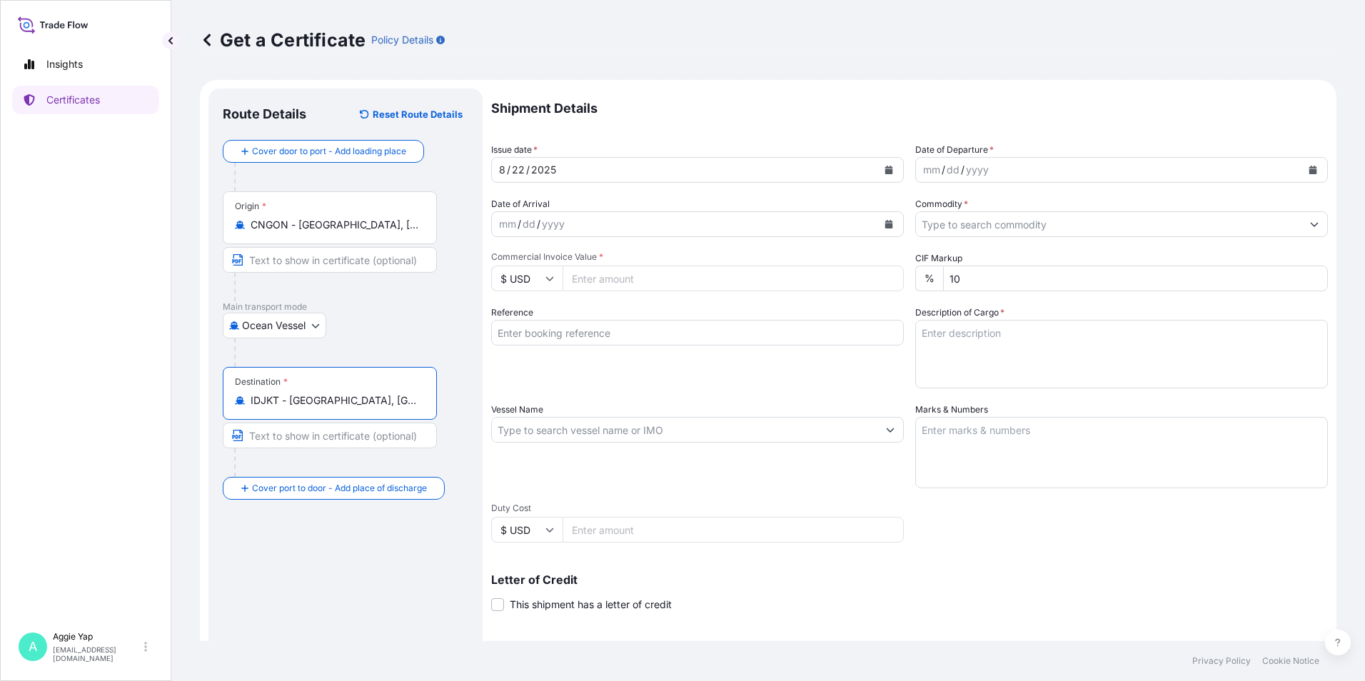
type input "IDJKT - [GEOGRAPHIC_DATA], [GEOGRAPHIC_DATA], [GEOGRAPHIC_DATA]"
click at [884, 168] on icon "Calendar" at bounding box center [888, 170] width 9 height 9
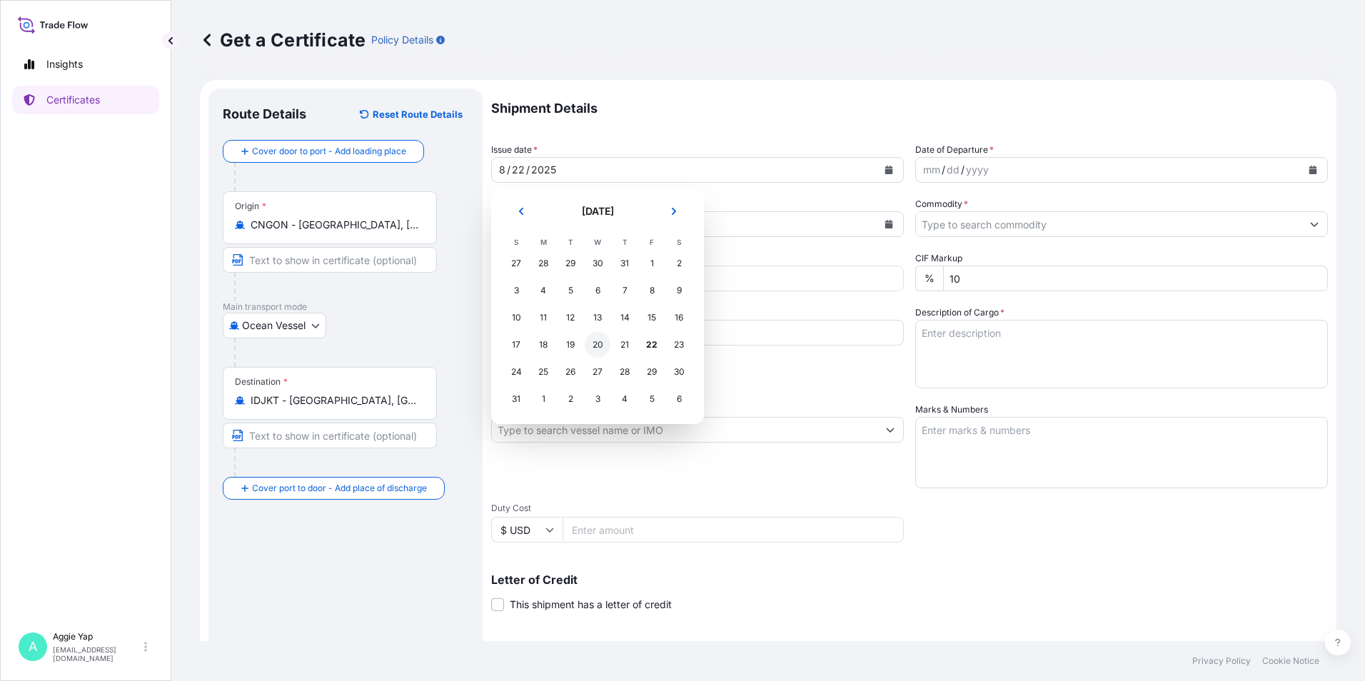
click at [597, 345] on div "20" at bounding box center [598, 345] width 26 height 26
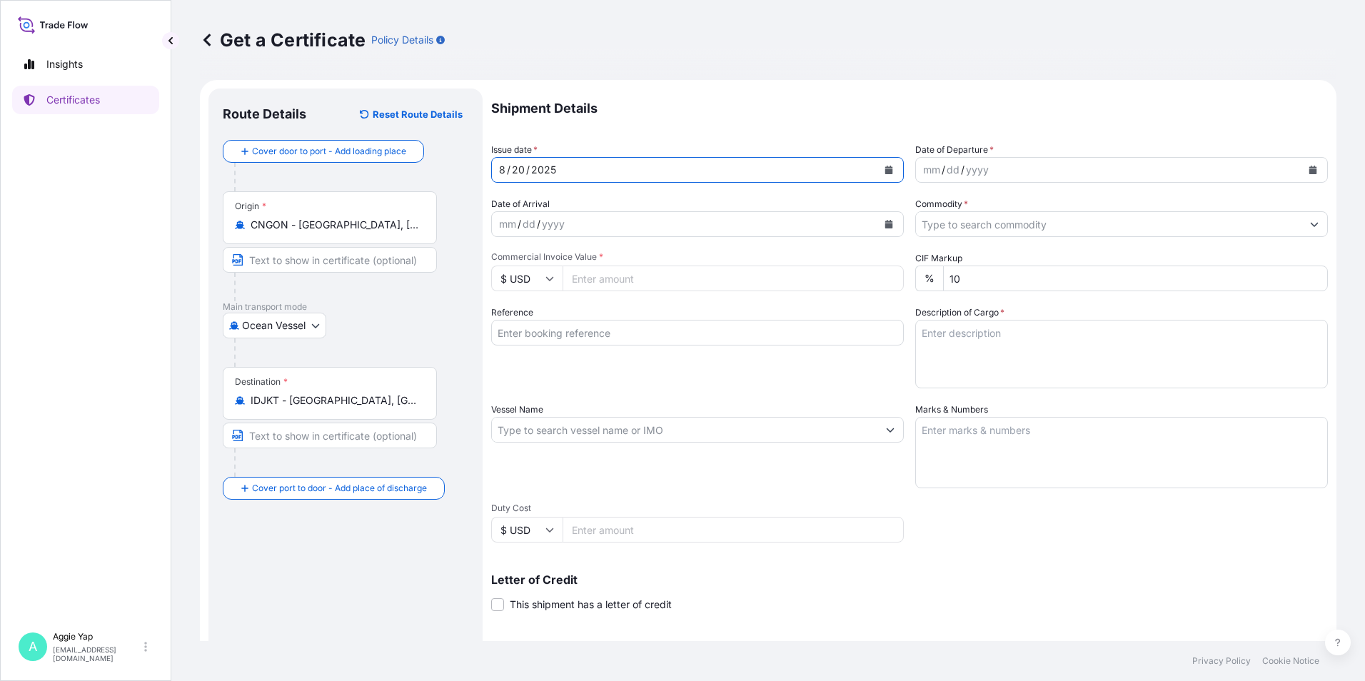
click at [1309, 173] on icon "Calendar" at bounding box center [1313, 170] width 8 height 9
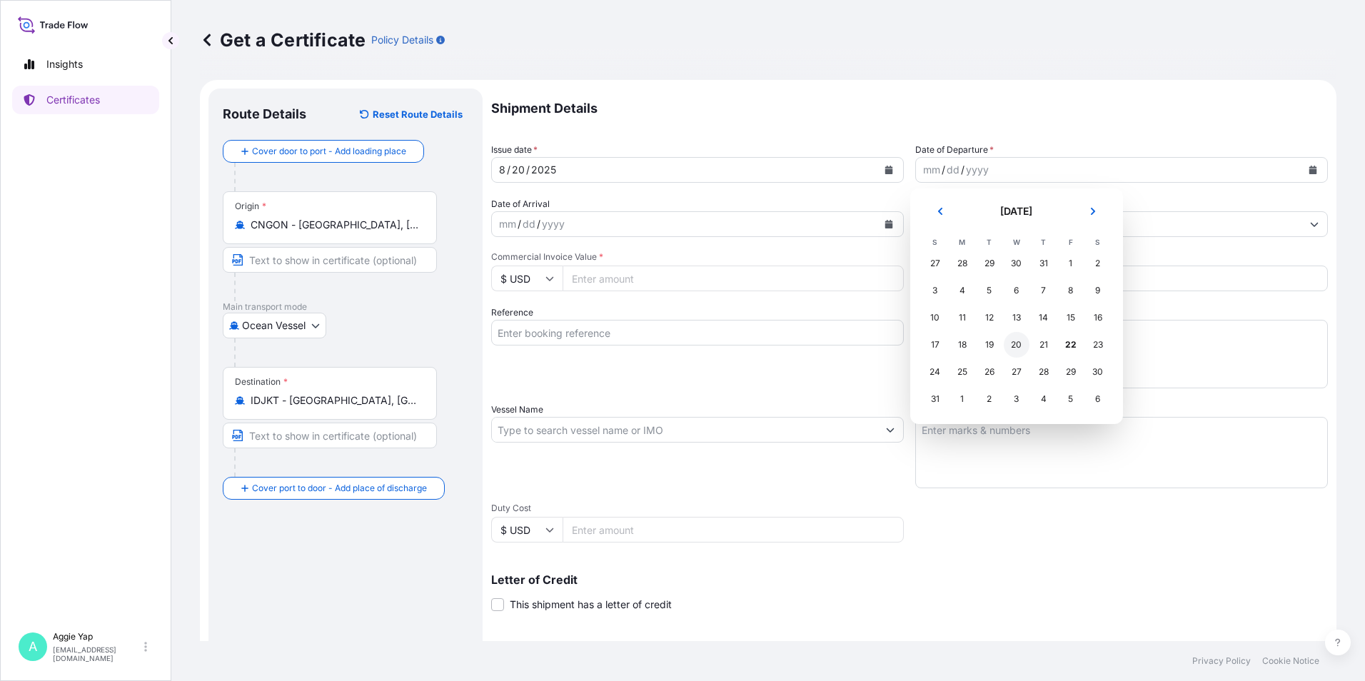
click at [1013, 345] on div "20" at bounding box center [1017, 345] width 26 height 26
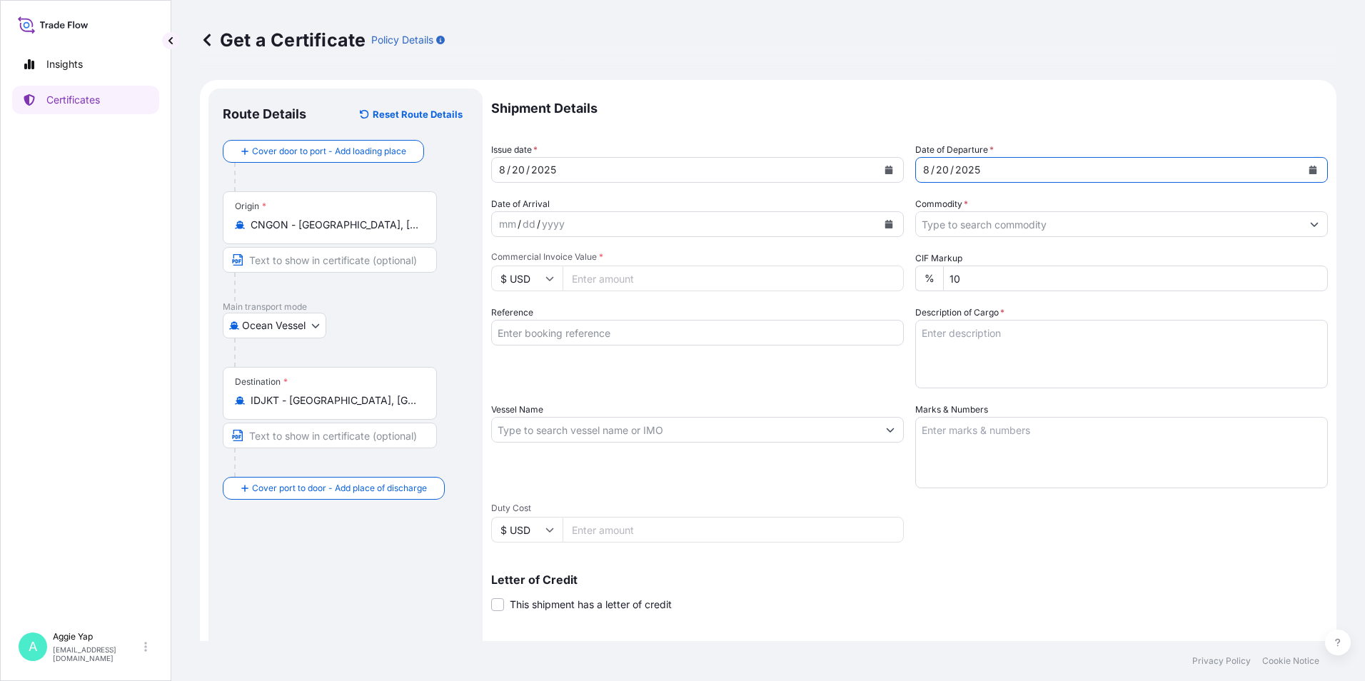
click at [959, 225] on input "Commodity *" at bounding box center [1108, 224] width 385 height 26
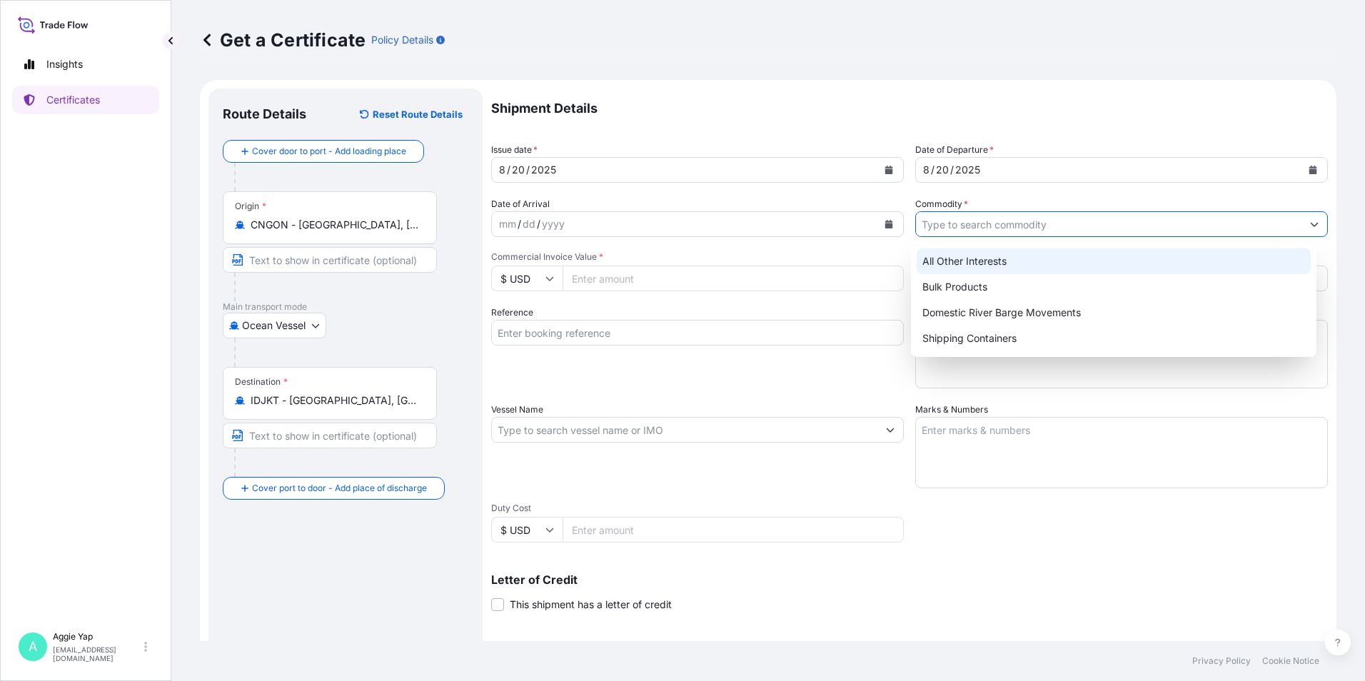
click at [964, 266] on div "All Other Interests" at bounding box center [1114, 261] width 395 height 26
type input "All Other Interests"
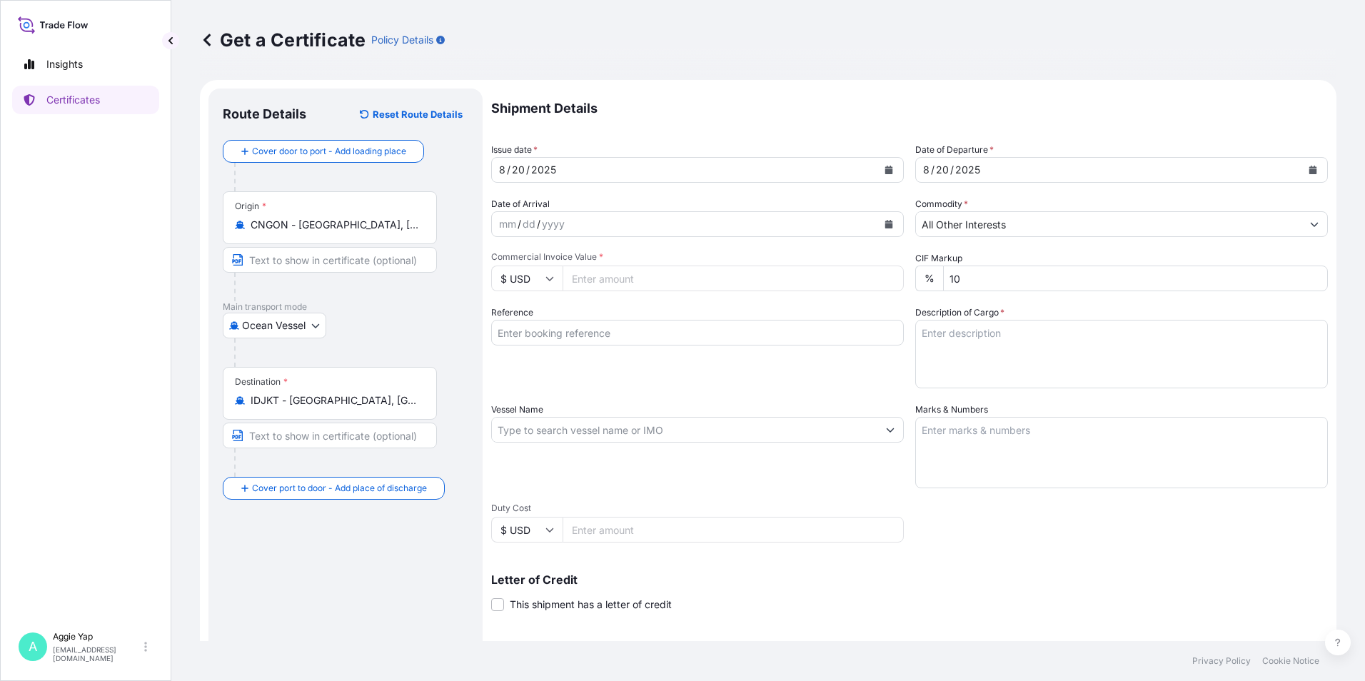
click at [613, 277] on input "Commercial Invoice Value *" at bounding box center [732, 279] width 341 height 26
type input "82957.58"
click at [620, 334] on input "Reference" at bounding box center [697, 333] width 413 height 26
type input "PT PACIFIC LUBRITAMA INDONESIA"
click at [875, 378] on div "Reference PT PACIFIC LUBRITAMA [GEOGRAPHIC_DATA]" at bounding box center [697, 347] width 413 height 83
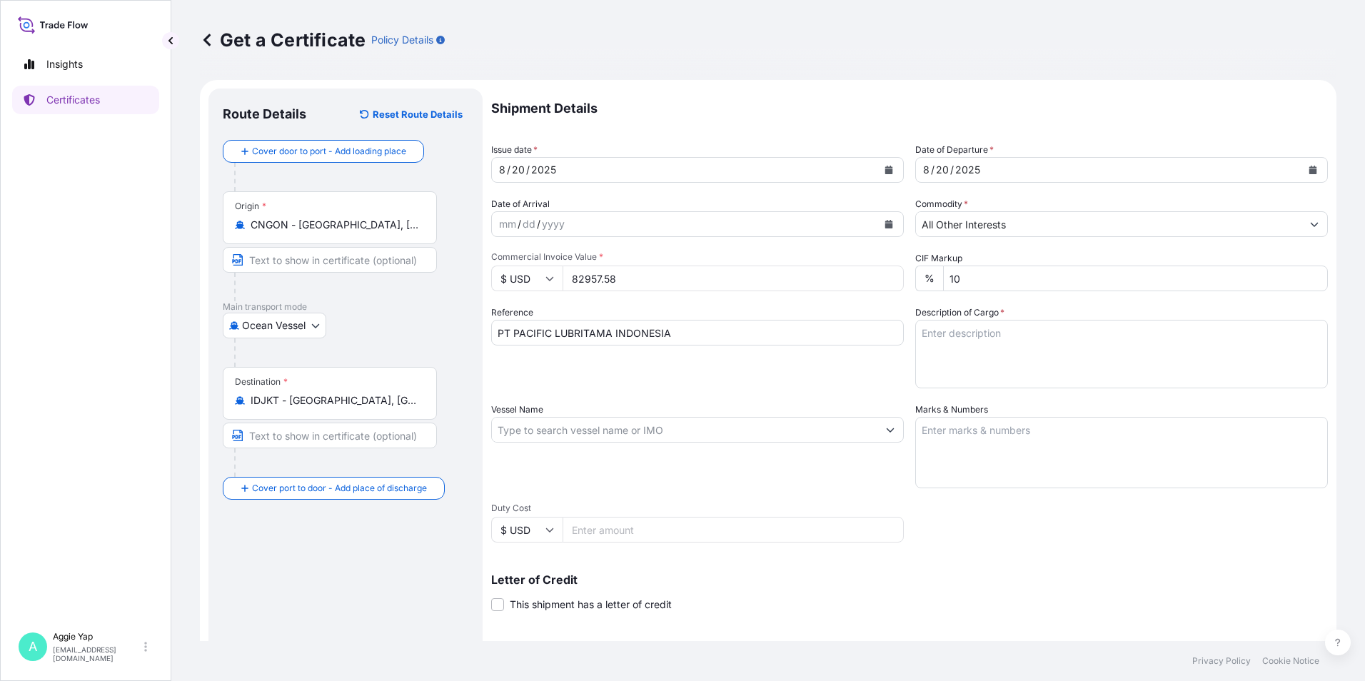
click at [675, 443] on div "Vessel Name" at bounding box center [697, 446] width 413 height 86
click at [677, 432] on input "Vessel Name" at bounding box center [684, 430] width 385 height 26
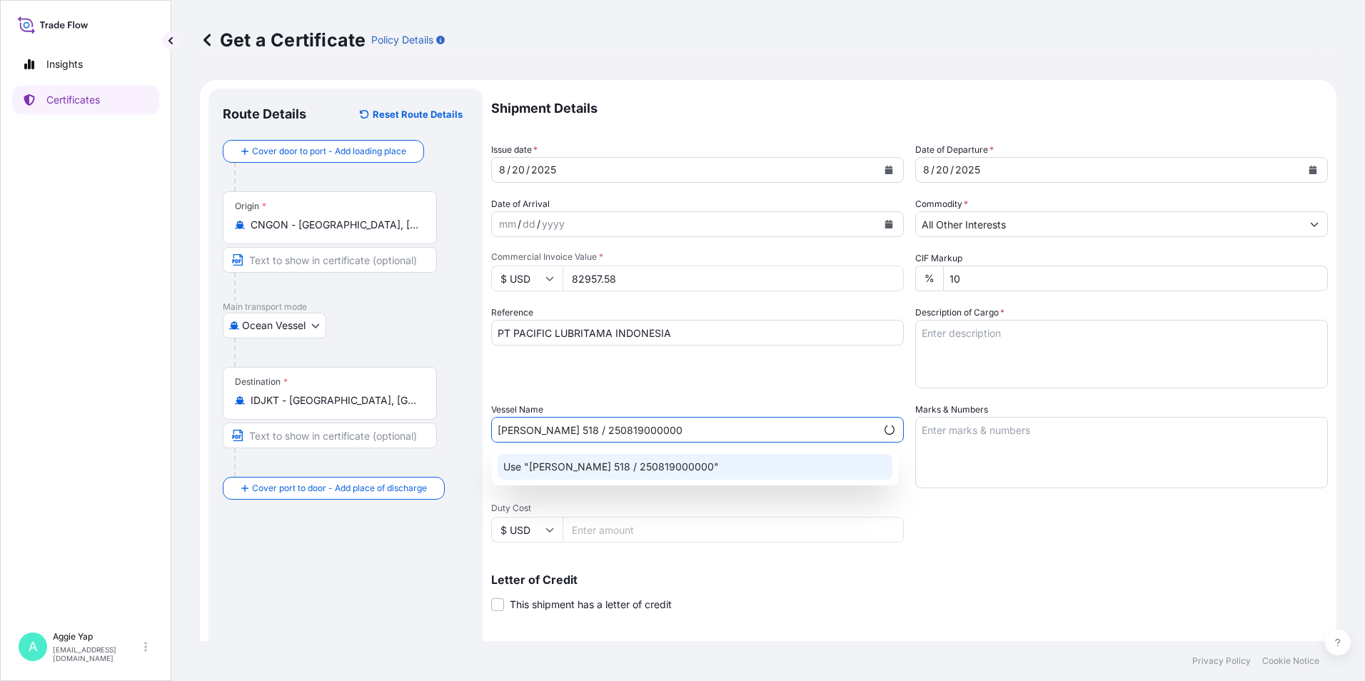
type input "[PERSON_NAME] 518 / 250819000000"
click at [653, 445] on div "Vessel Name [PERSON_NAME] 518 / 250819000000" at bounding box center [697, 446] width 413 height 86
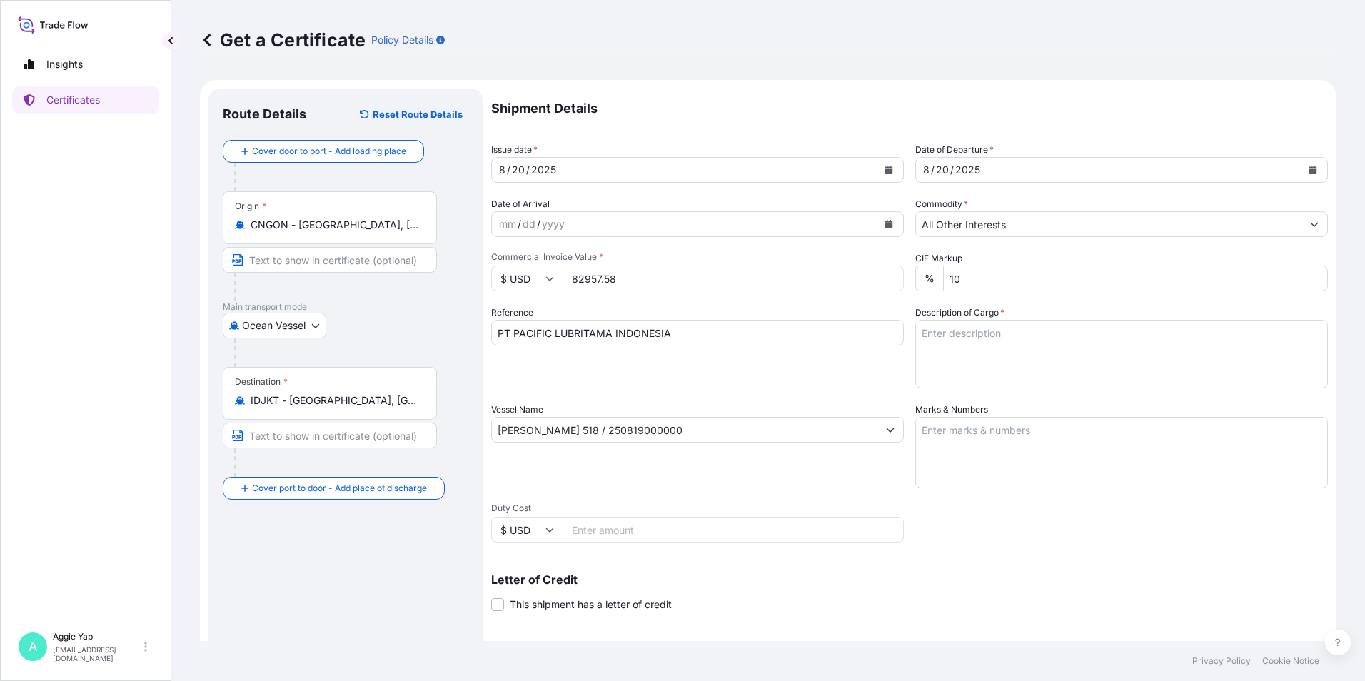
click at [1011, 455] on textarea "Marks & Numbers" at bounding box center [1121, 452] width 413 height 71
type textarea "AS PER BILL OF LADING"
click at [1019, 333] on textarea "Description of Cargo *" at bounding box center [1121, 354] width 413 height 69
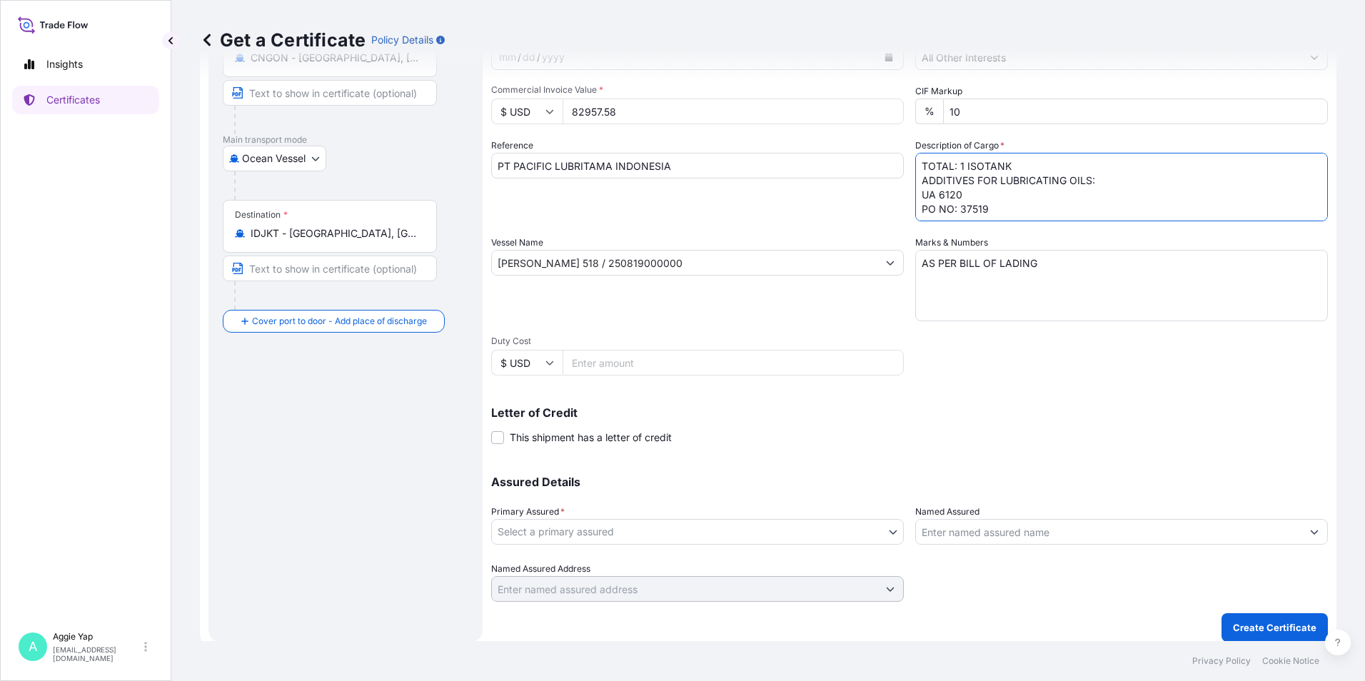
scroll to position [176, 0]
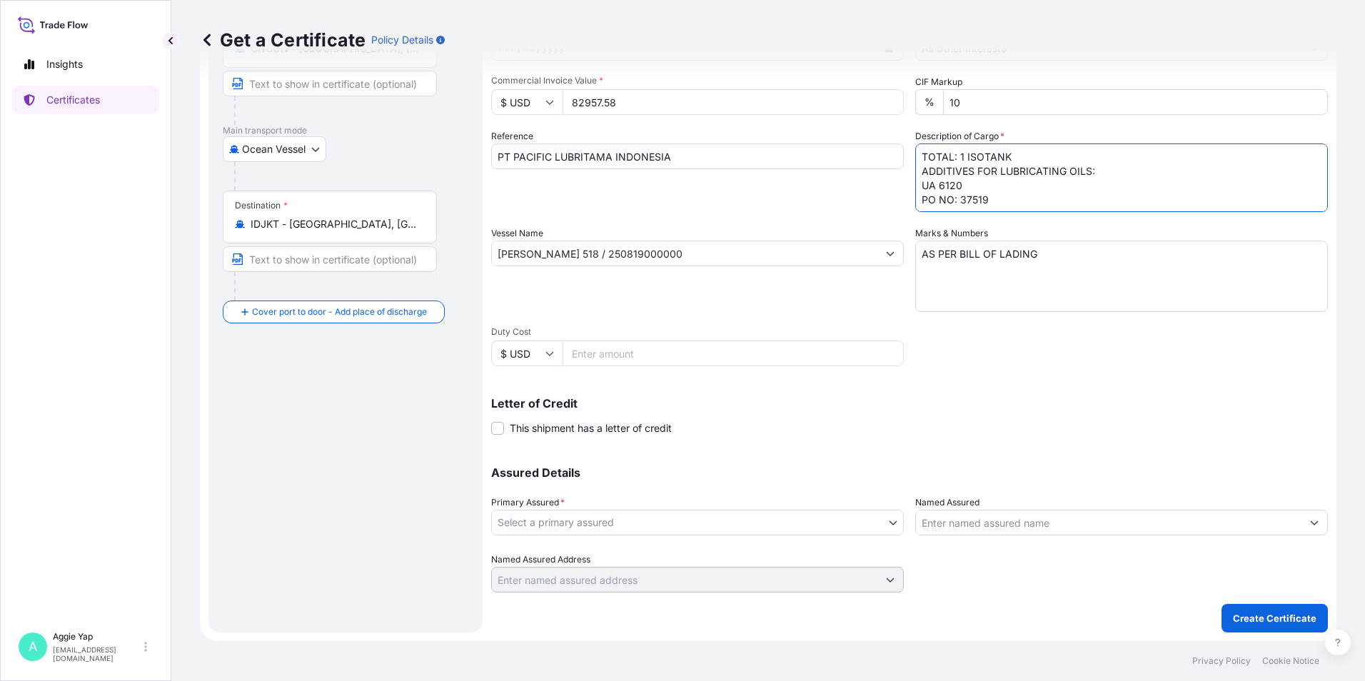
type textarea "TOTAL: 1 ISOTANK ADDITIVES FOR LUBRICATING OILS: UA 6120 PO NO: 37519"
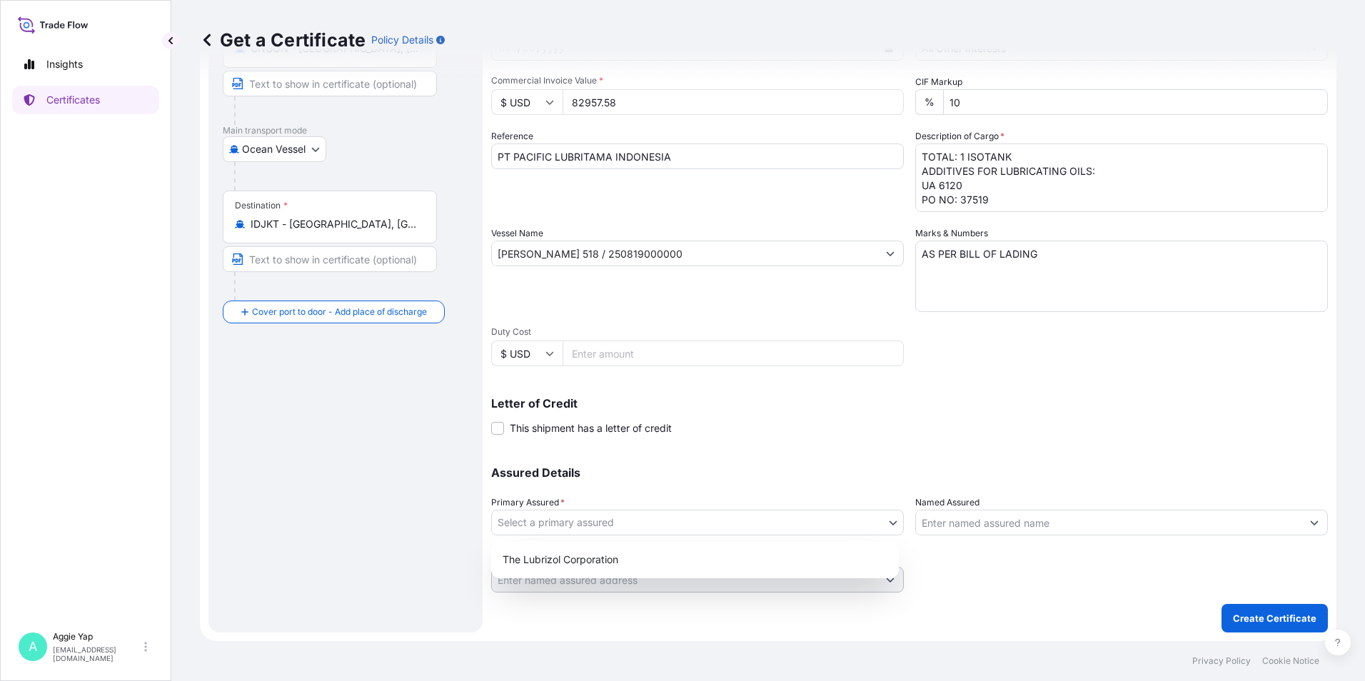
click at [607, 530] on body "Insights Certificates A [PERSON_NAME] [EMAIL_ADDRESS][DOMAIN_NAME] Get a Certif…" at bounding box center [682, 340] width 1365 height 681
click at [586, 555] on div "The Lubrizol Corporation" at bounding box center [695, 560] width 396 height 26
select select "31566"
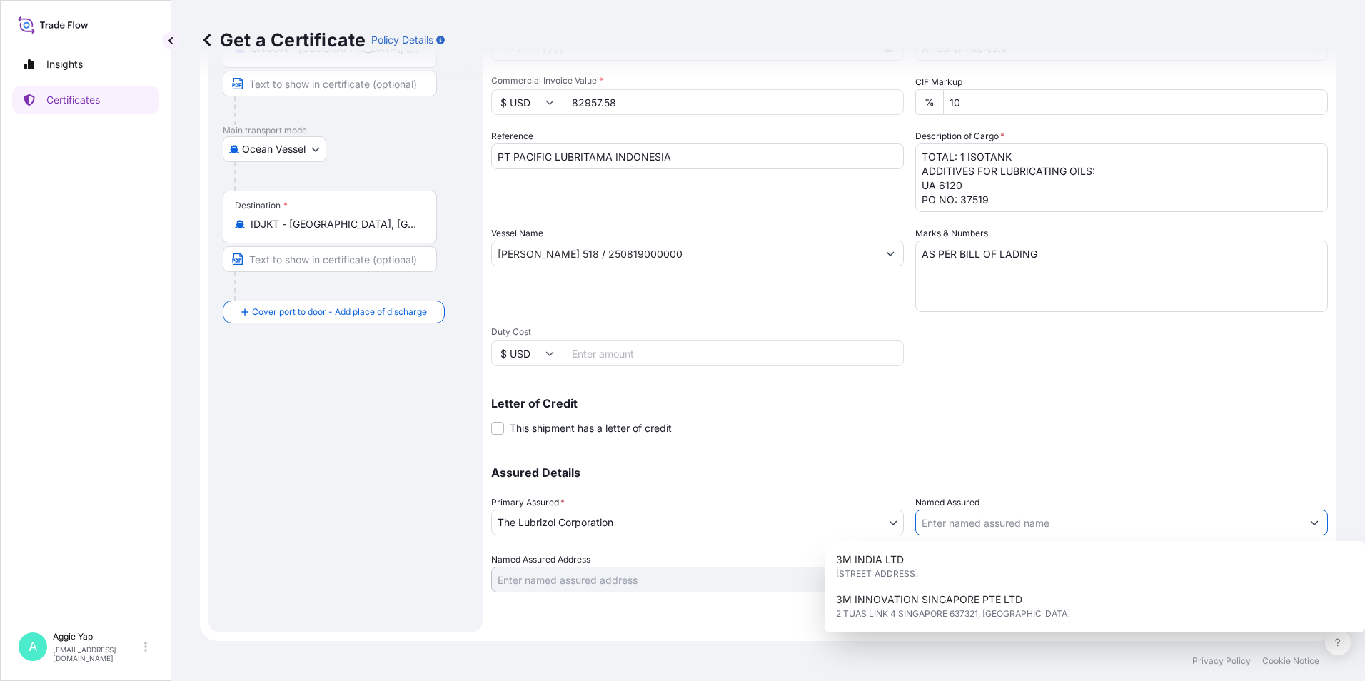
click at [1028, 516] on input "Named Assured" at bounding box center [1108, 523] width 385 height 26
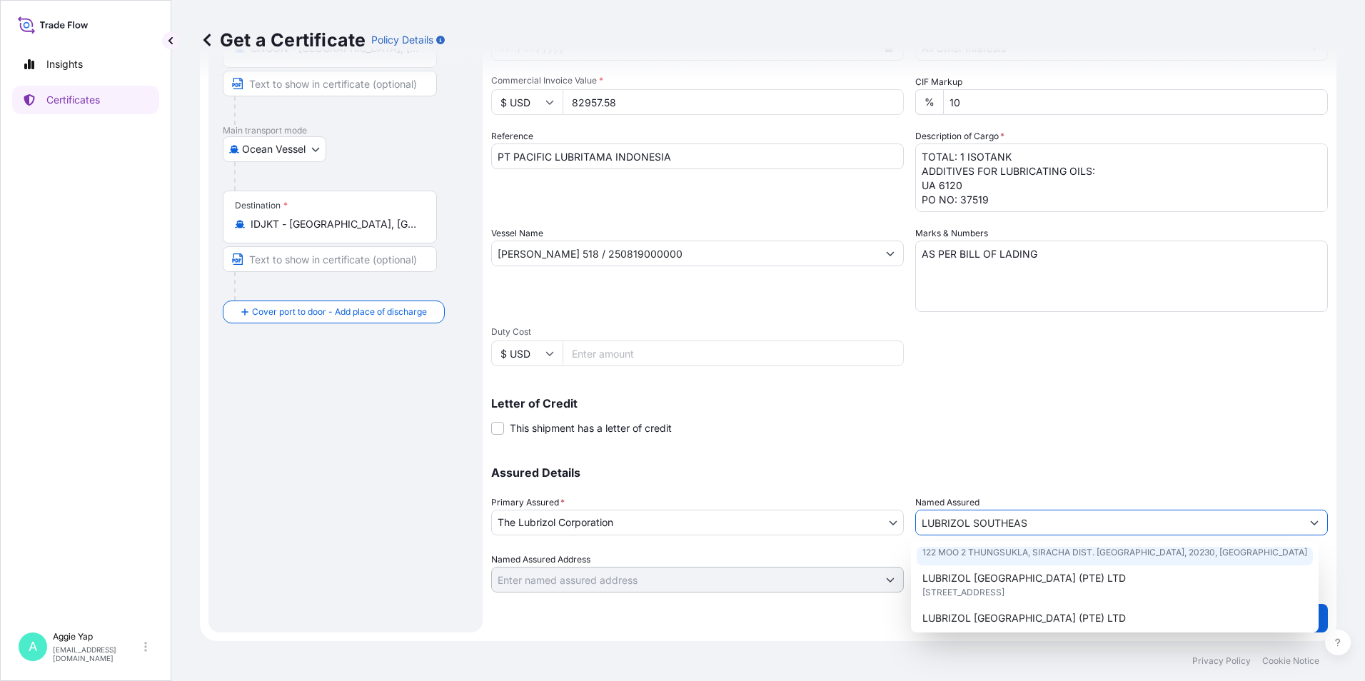
scroll to position [71, 0]
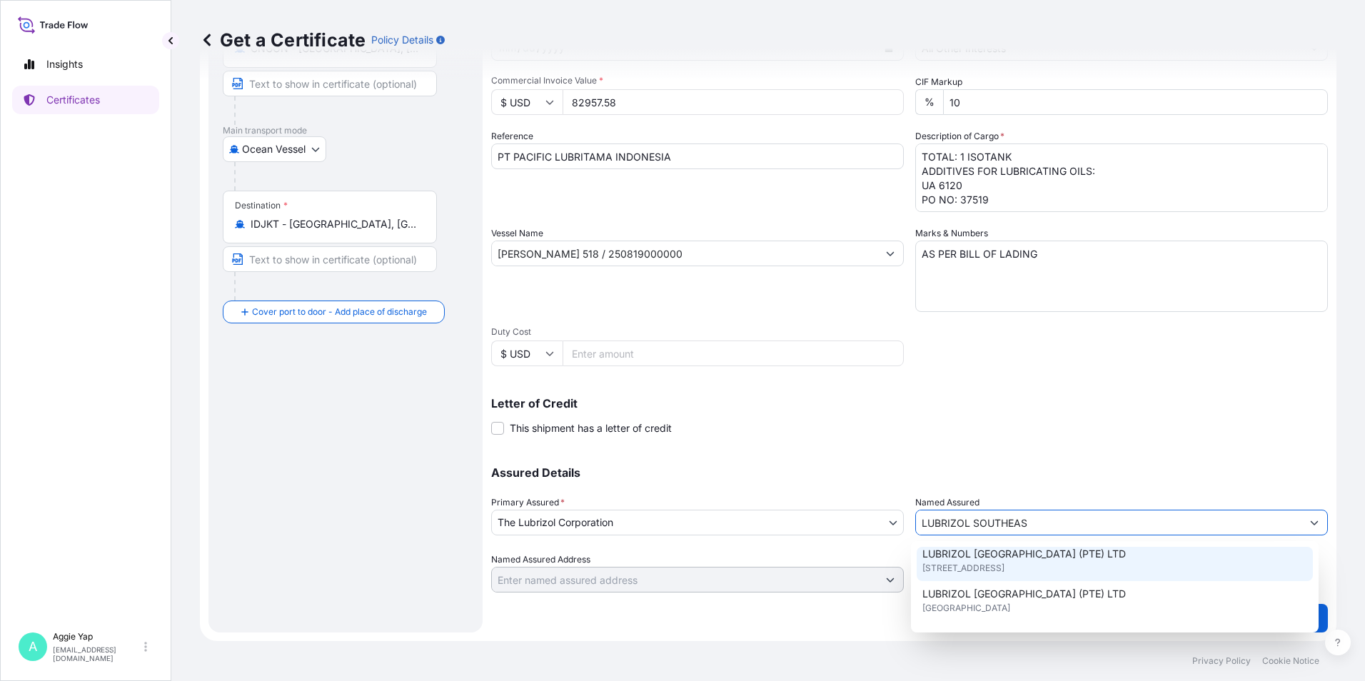
click at [1004, 567] on span "[STREET_ADDRESS]" at bounding box center [963, 568] width 82 height 14
type input "LUBRIZOL [GEOGRAPHIC_DATA] (PTE) LTD"
type input "[STREET_ADDRESS]"
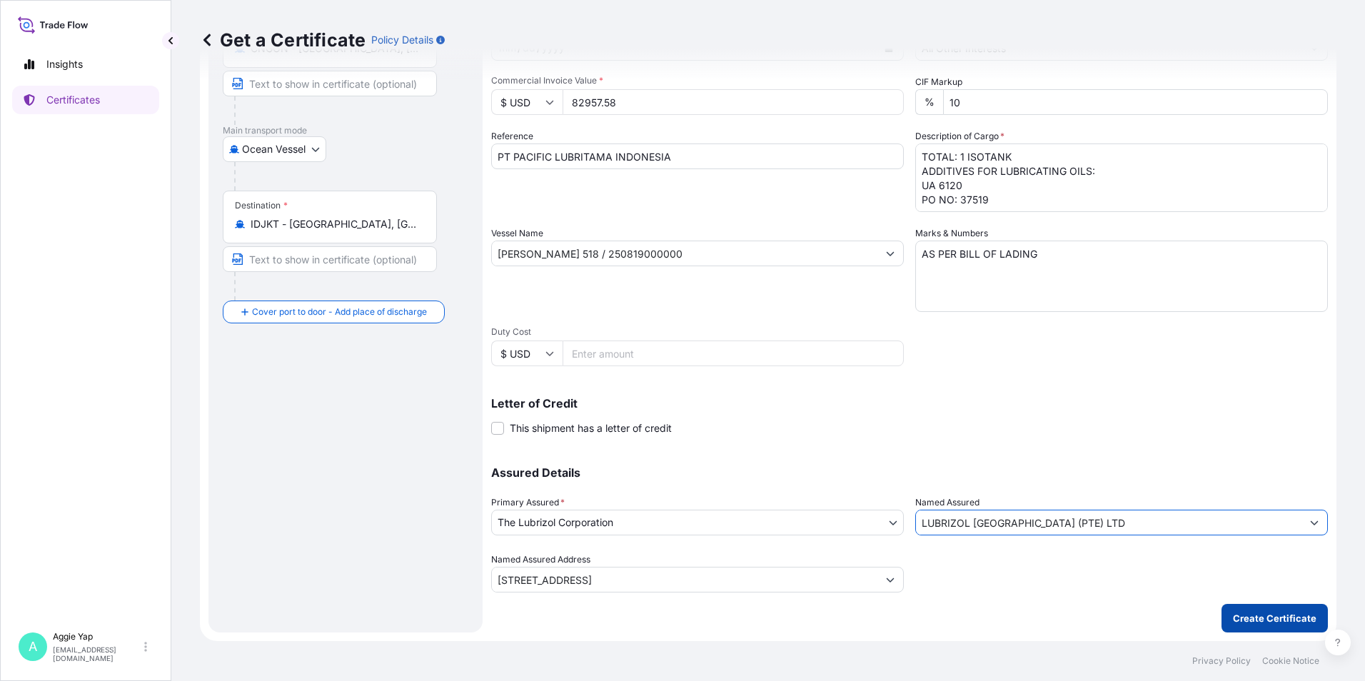
type input "LUBRIZOL [GEOGRAPHIC_DATA] (PTE) LTD"
click at [1233, 623] on p "Create Certificate" at bounding box center [1275, 618] width 84 height 14
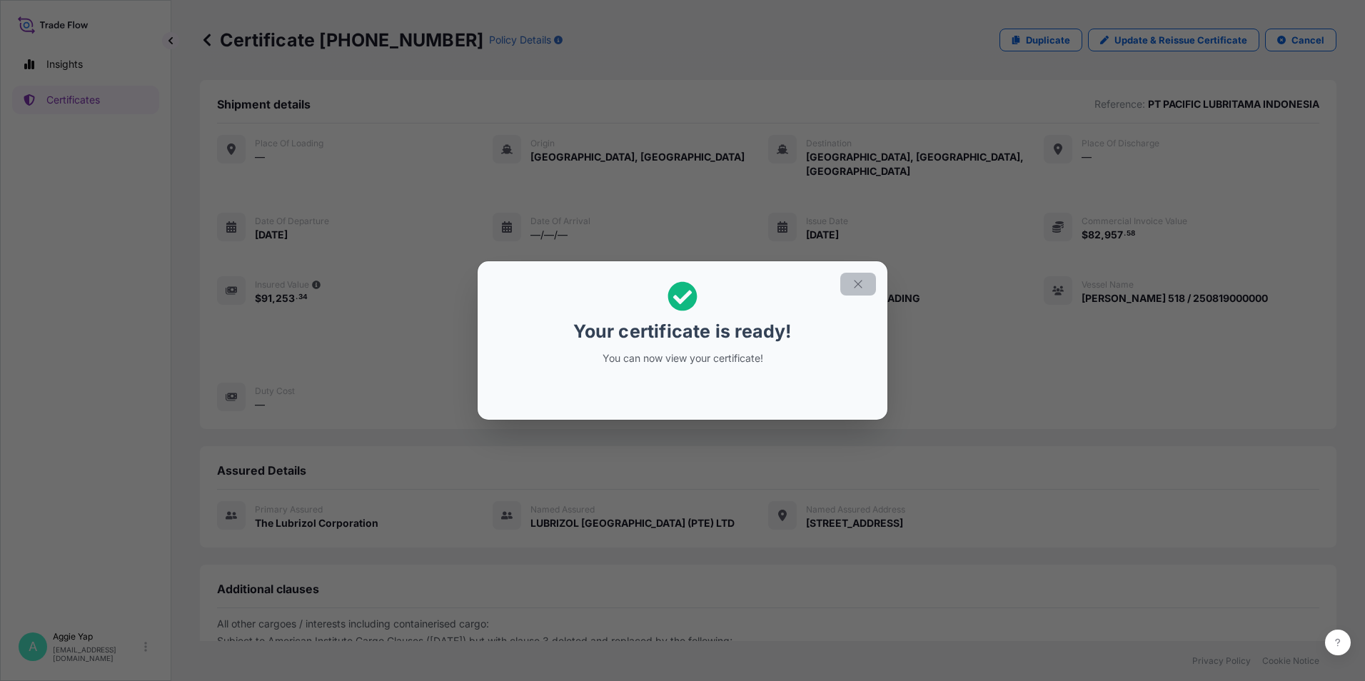
click at [849, 281] on button "button" at bounding box center [858, 284] width 36 height 23
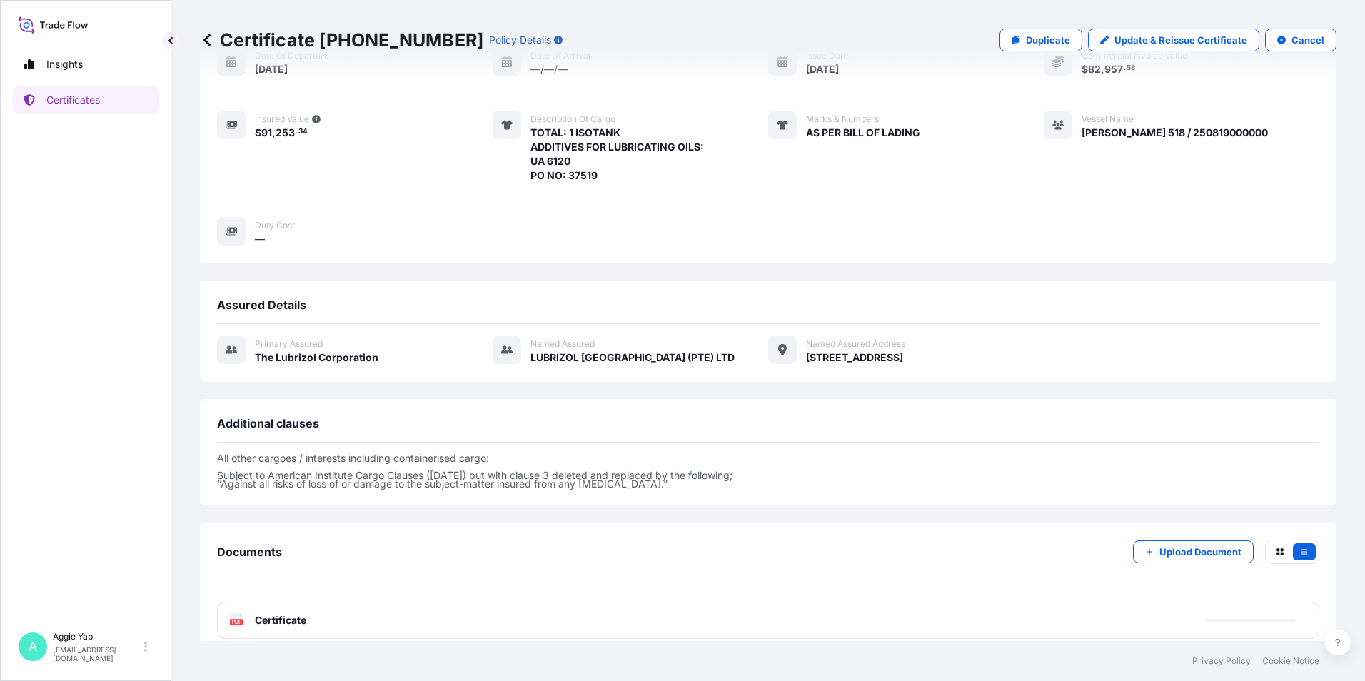
scroll to position [166, 0]
click at [279, 612] on span "Certificate" at bounding box center [280, 619] width 51 height 14
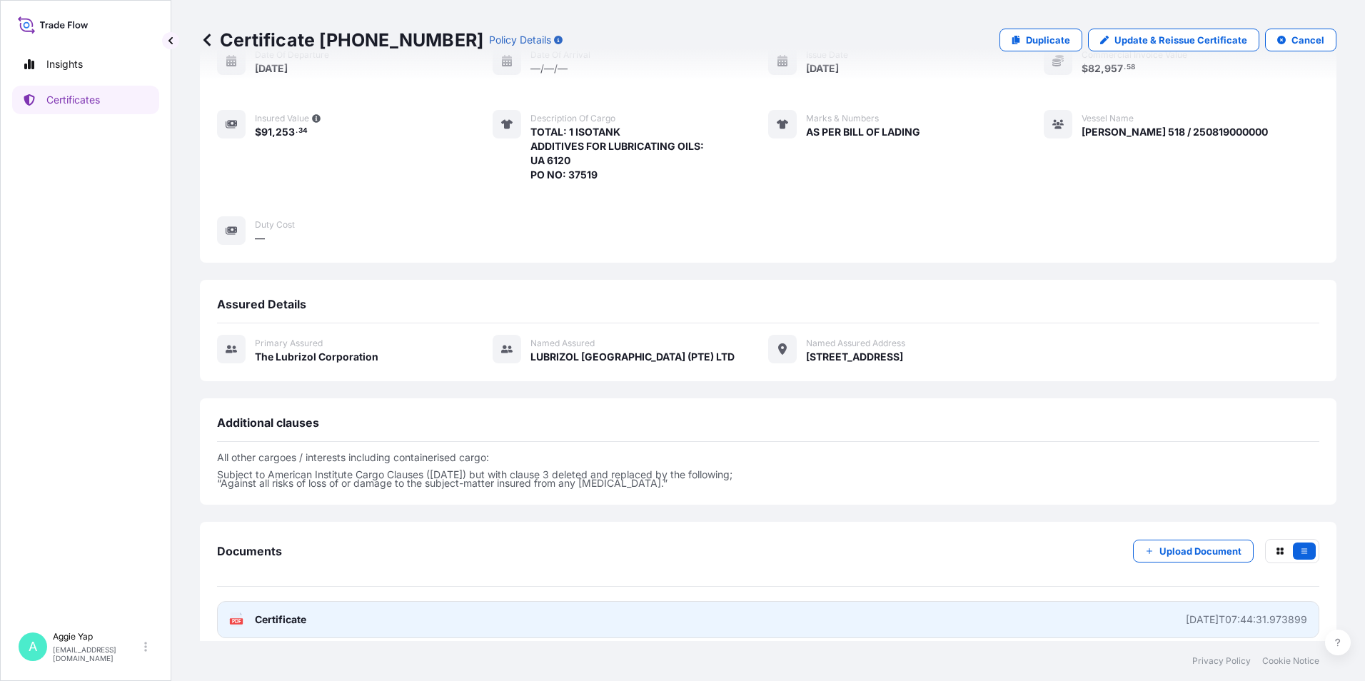
click at [280, 612] on span "Certificate" at bounding box center [280, 619] width 51 height 14
click at [668, 601] on link "PDF Certificate [DATE]T07:44:31.973899" at bounding box center [768, 619] width 1102 height 37
